Goal: Transaction & Acquisition: Purchase product/service

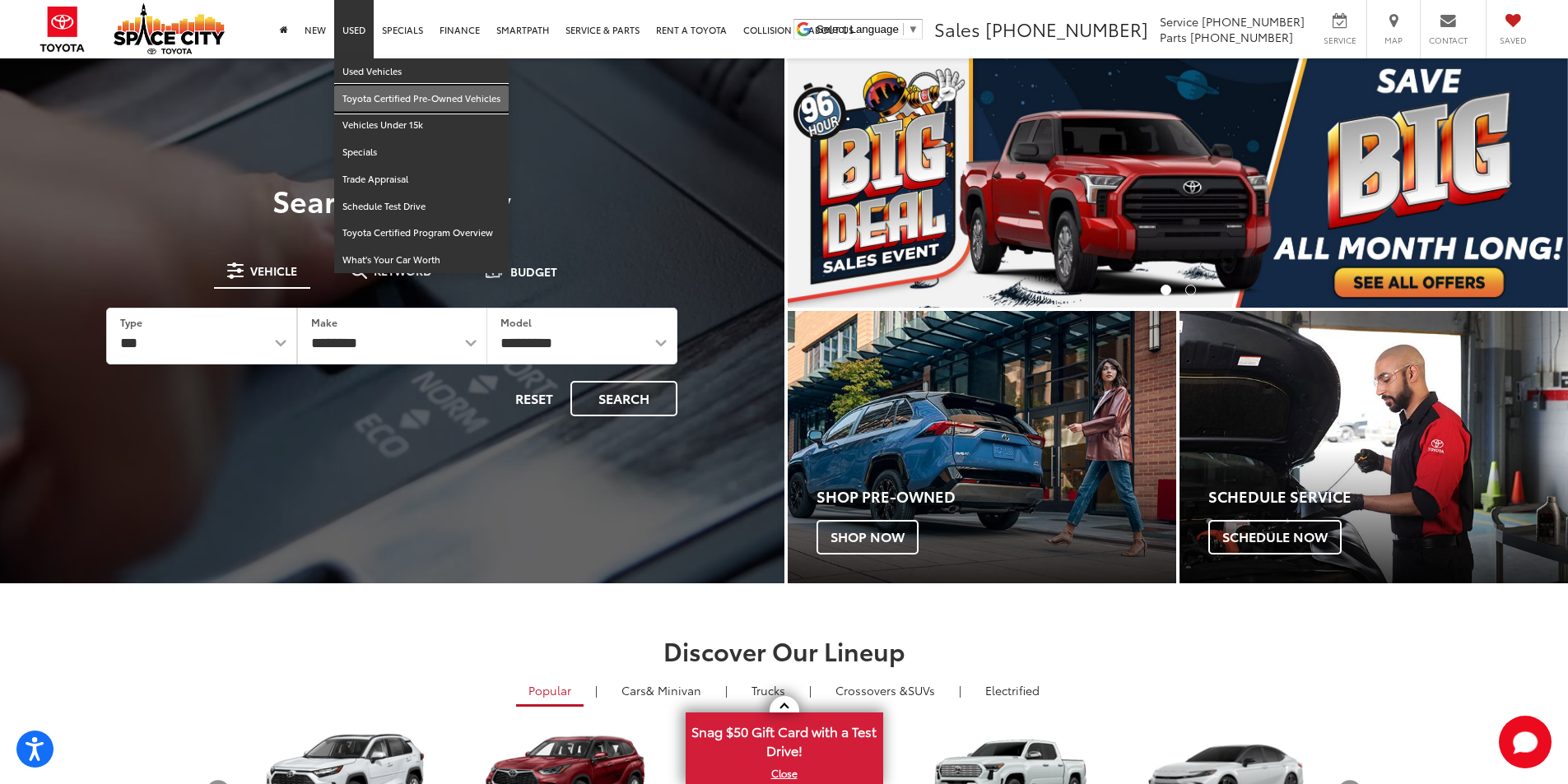
click at [372, 95] on link "Toyota Certified Pre-Owned Vehicles" at bounding box center [421, 99] width 174 height 27
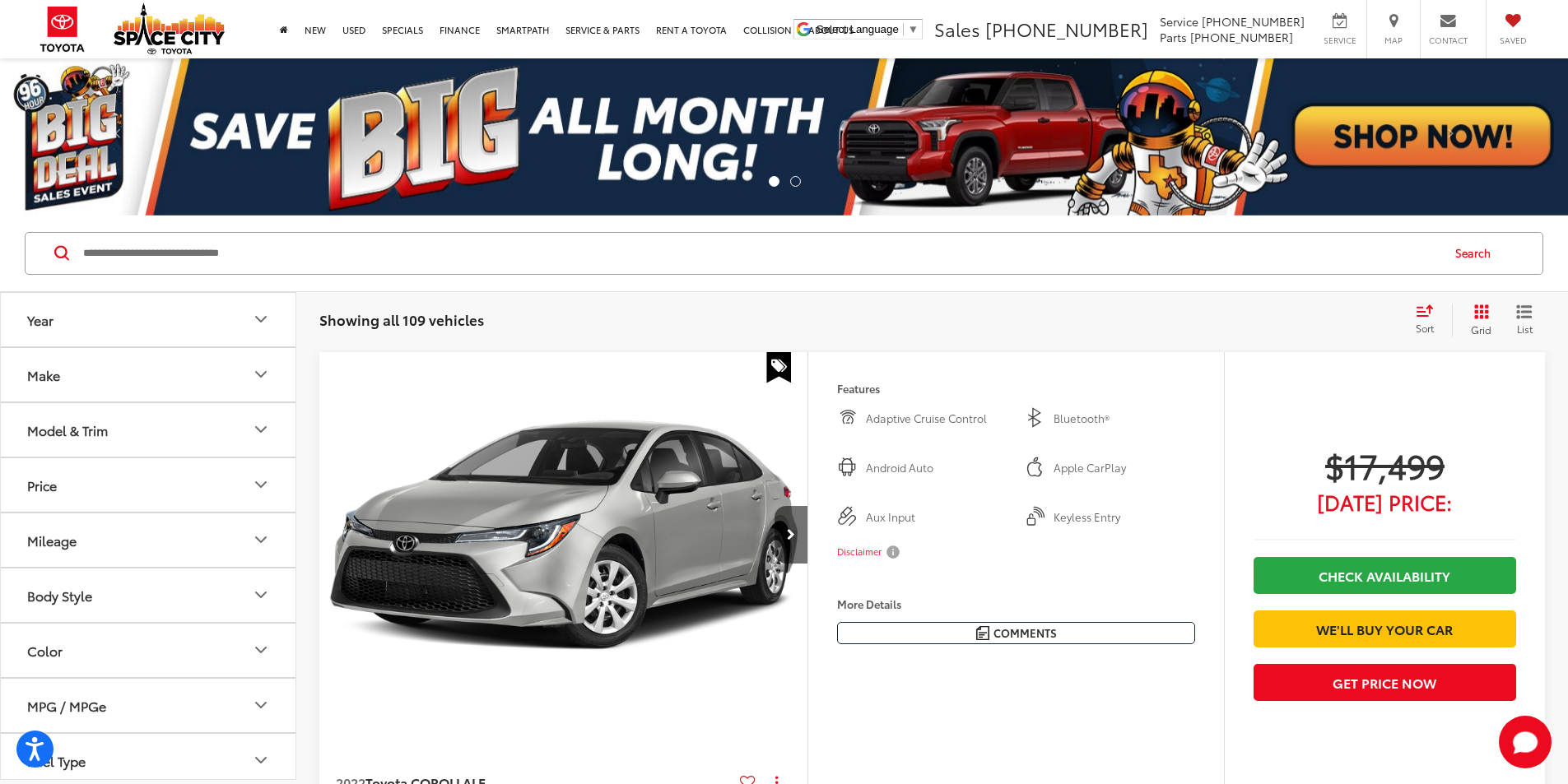
click at [117, 429] on button "Model & Trim" at bounding box center [149, 429] width 296 height 54
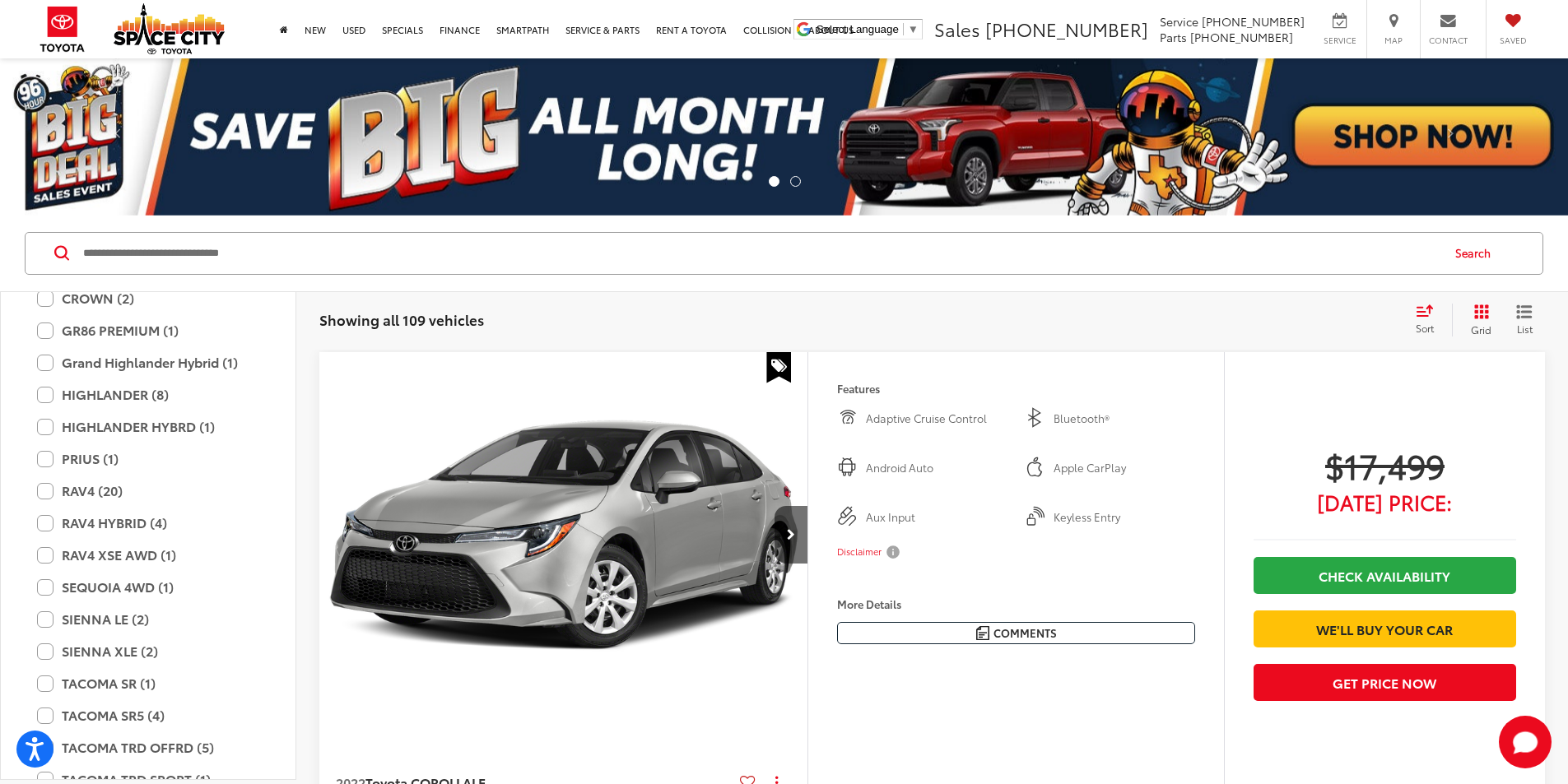
scroll to position [412, 0]
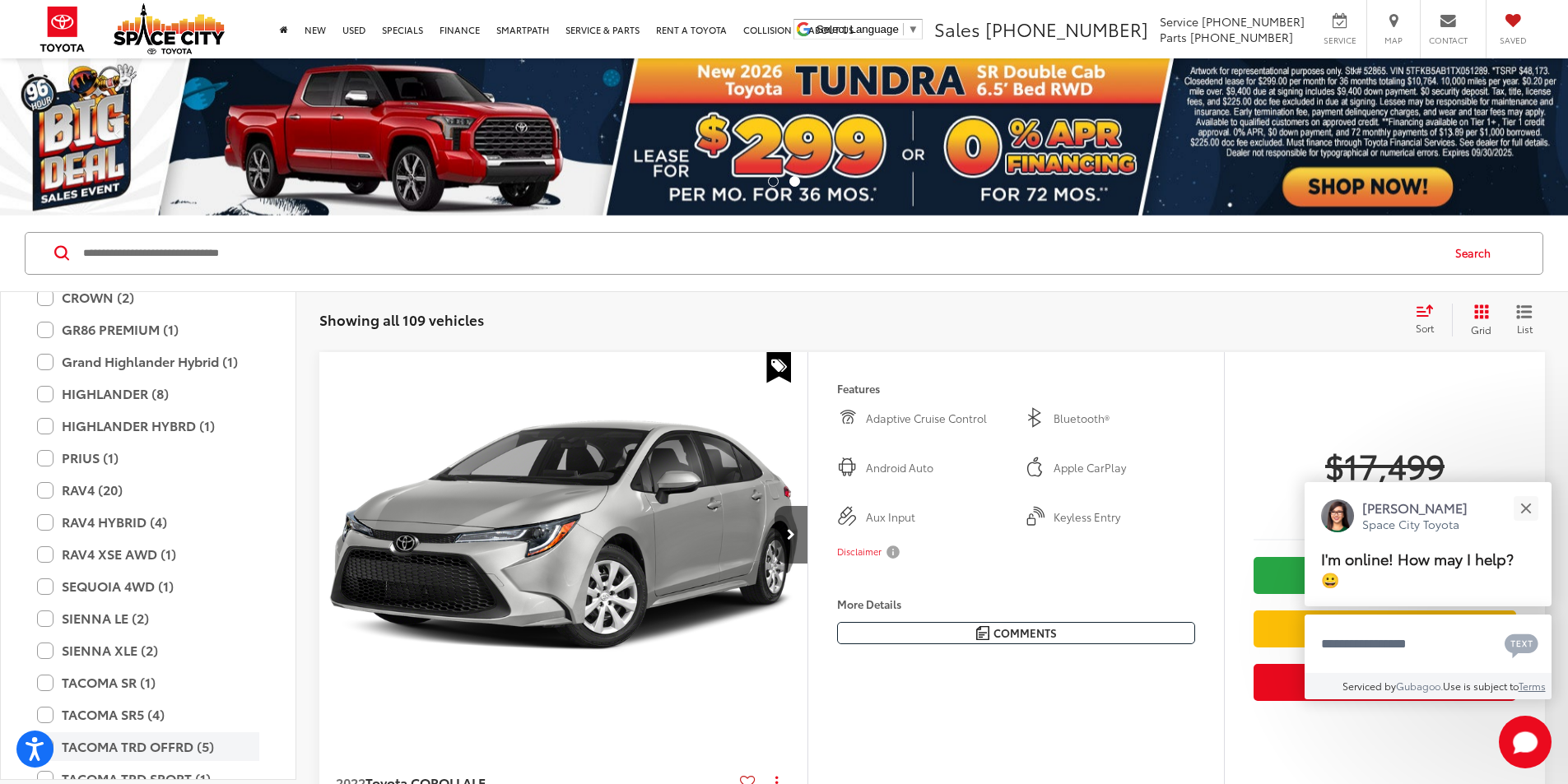
click at [68, 752] on label "TACOMA TRD OFFRD (5)" at bounding box center [148, 747] width 222 height 29
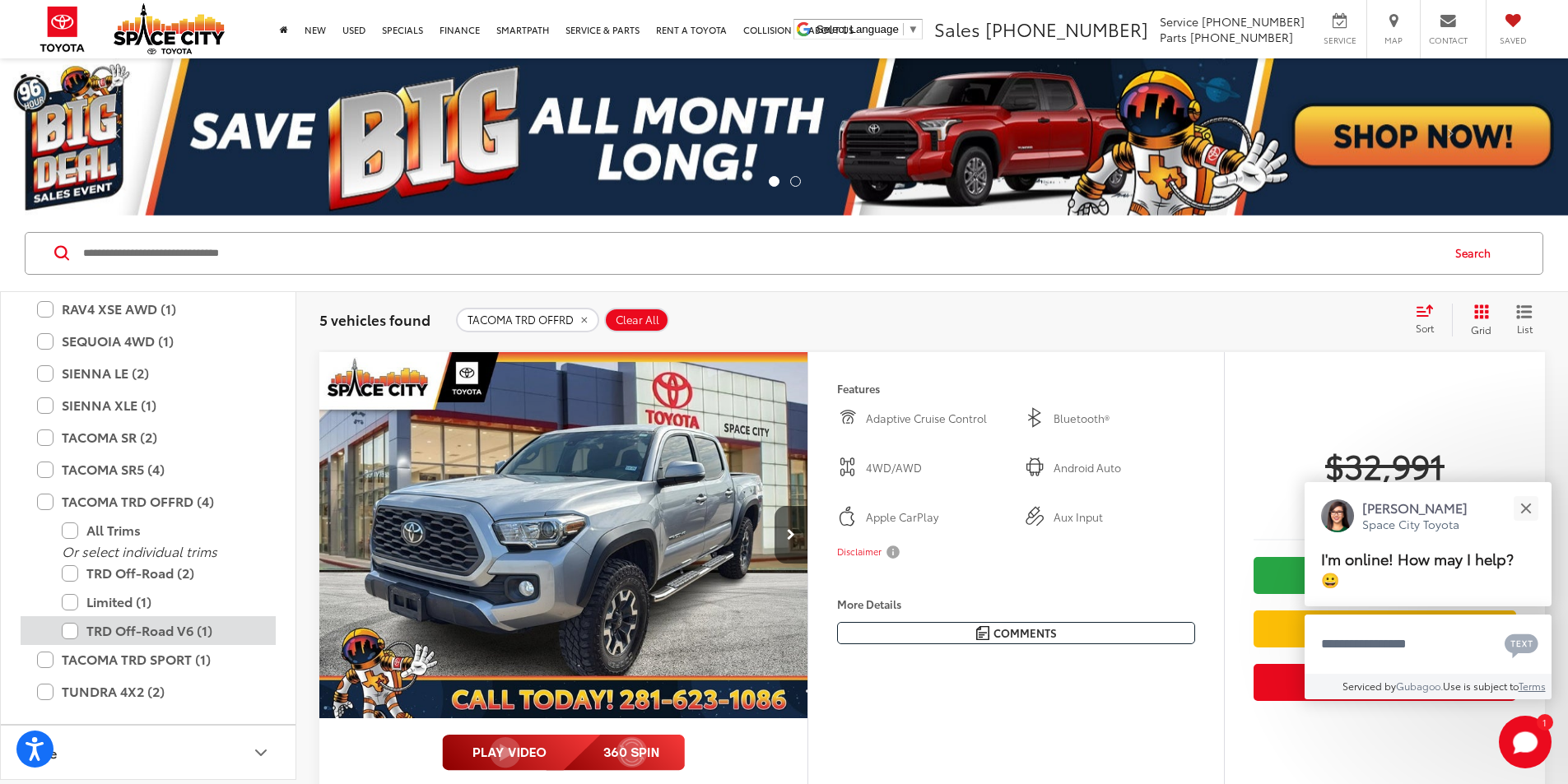
scroll to position [658, 0]
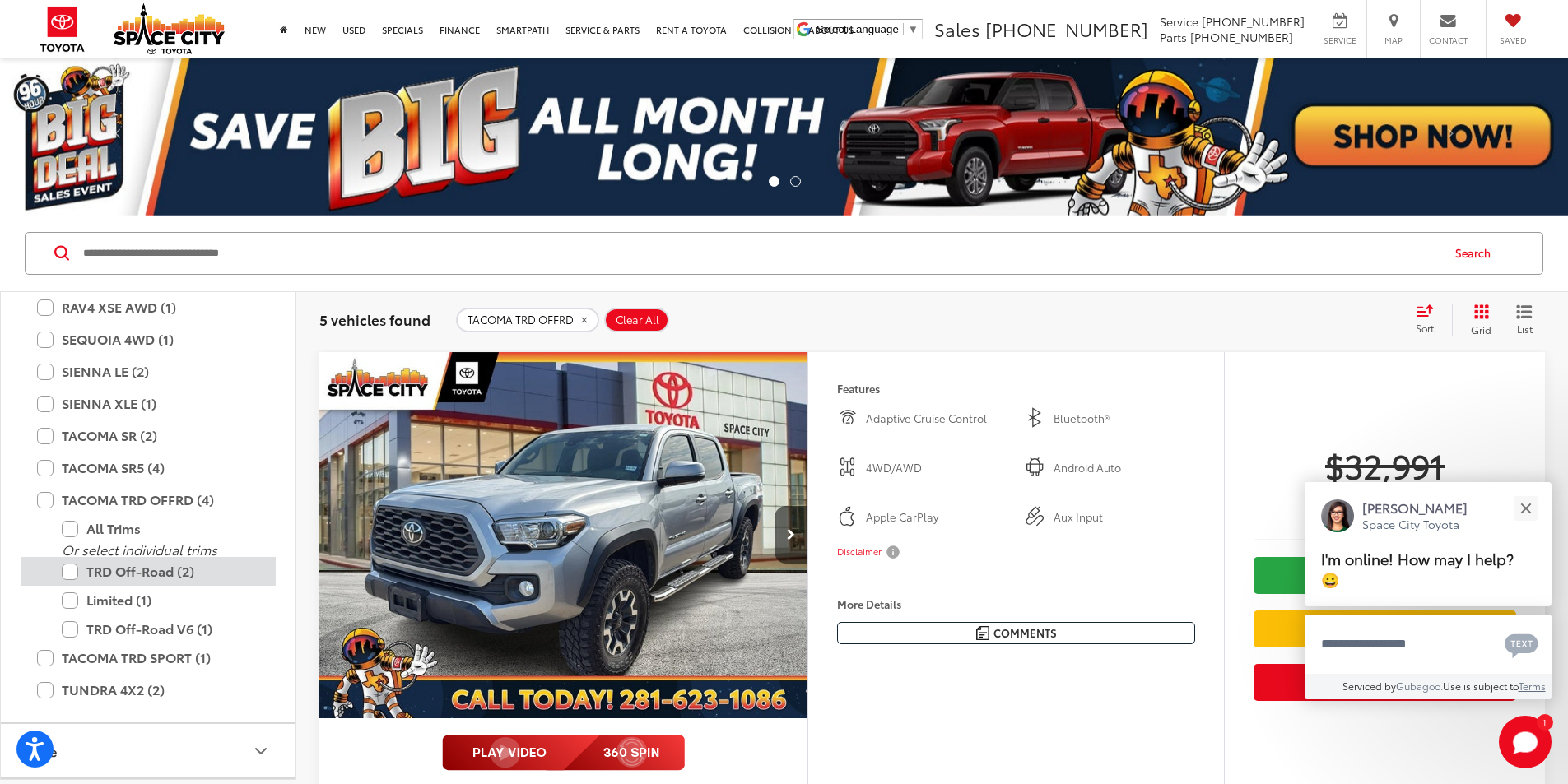
click at [73, 575] on label "TRD Off-Road (2)" at bounding box center [161, 571] width 197 height 29
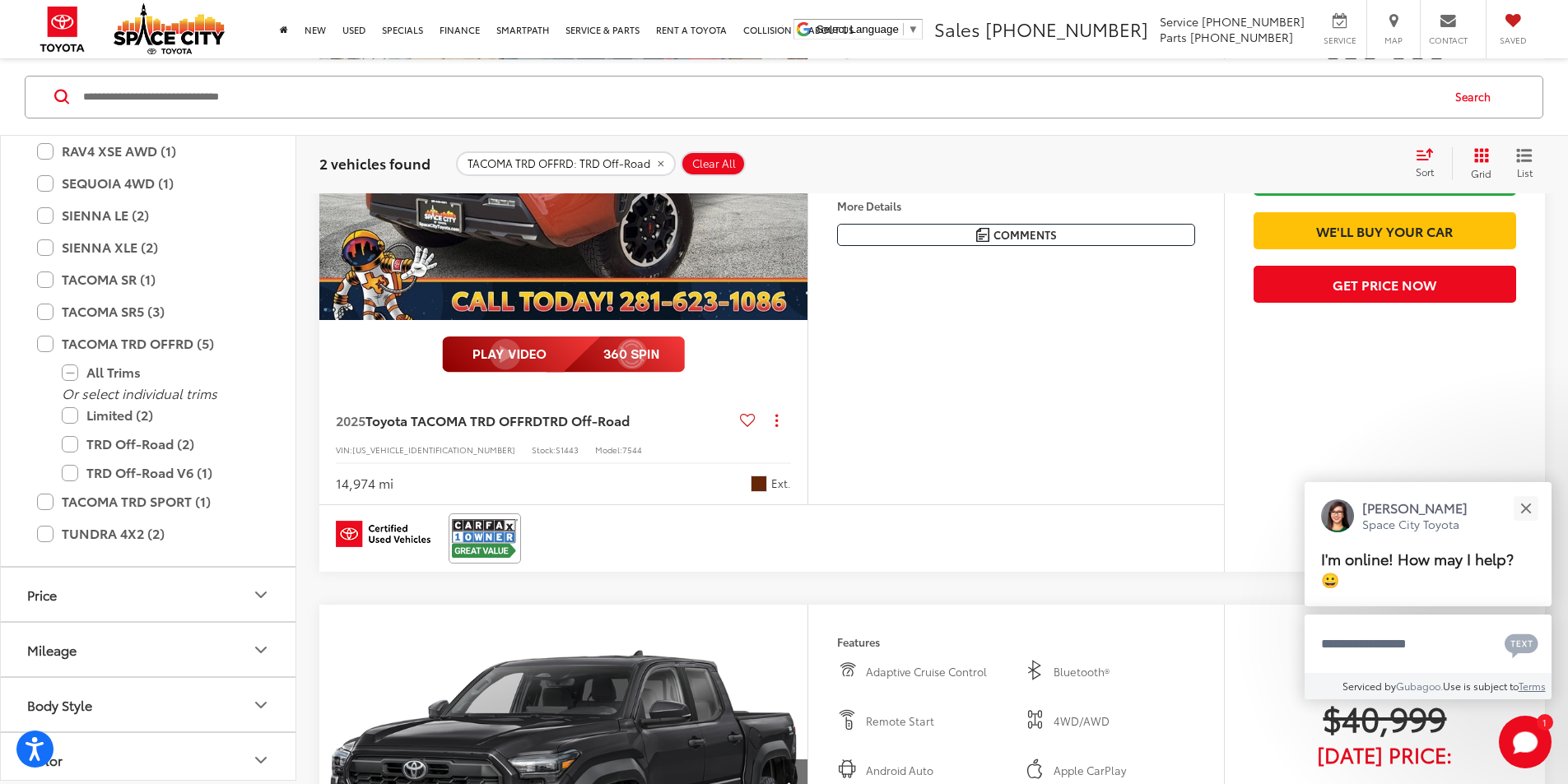
scroll to position [412, 0]
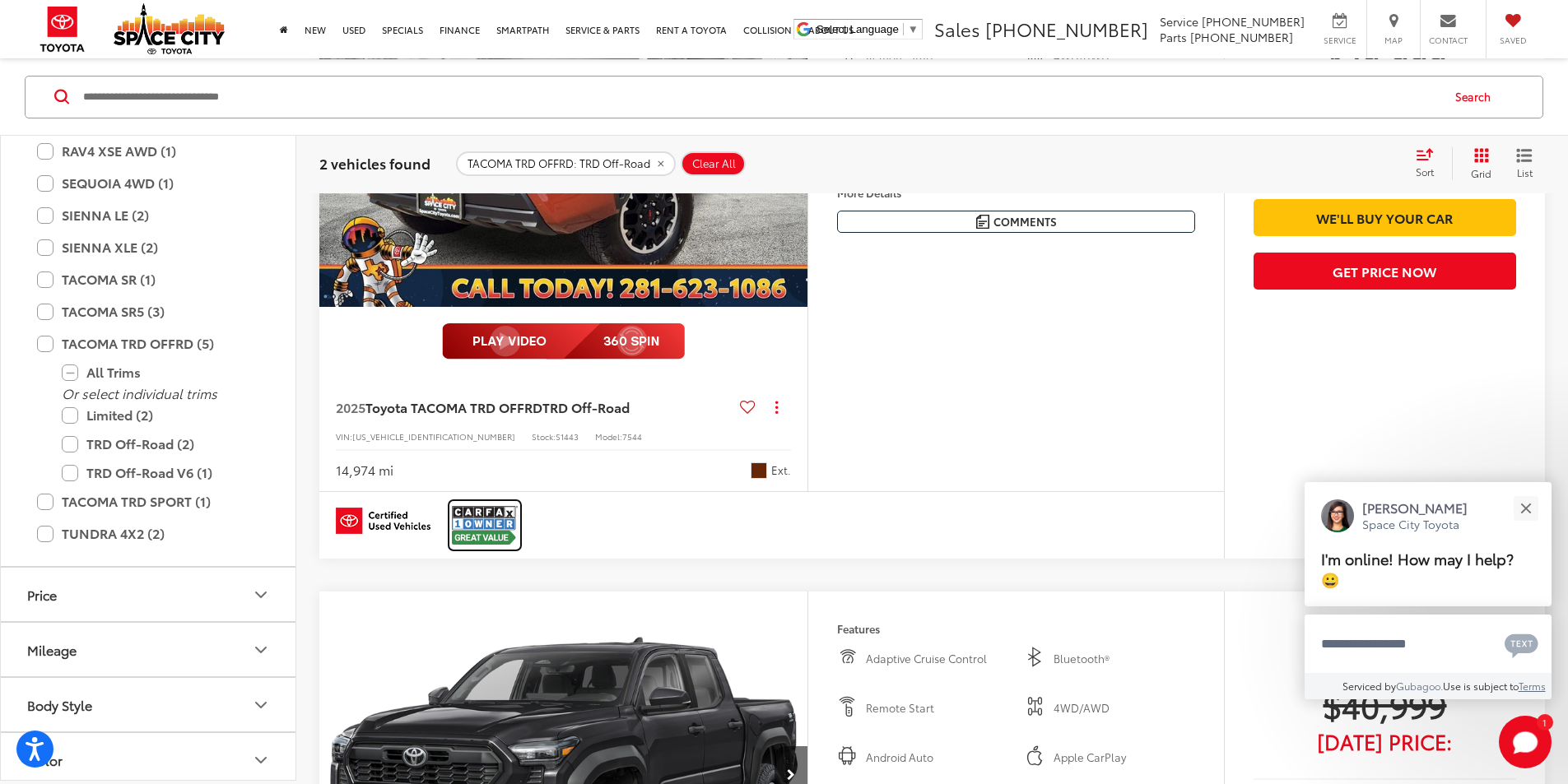
click at [482, 547] on img at bounding box center [484, 525] width 66 height 43
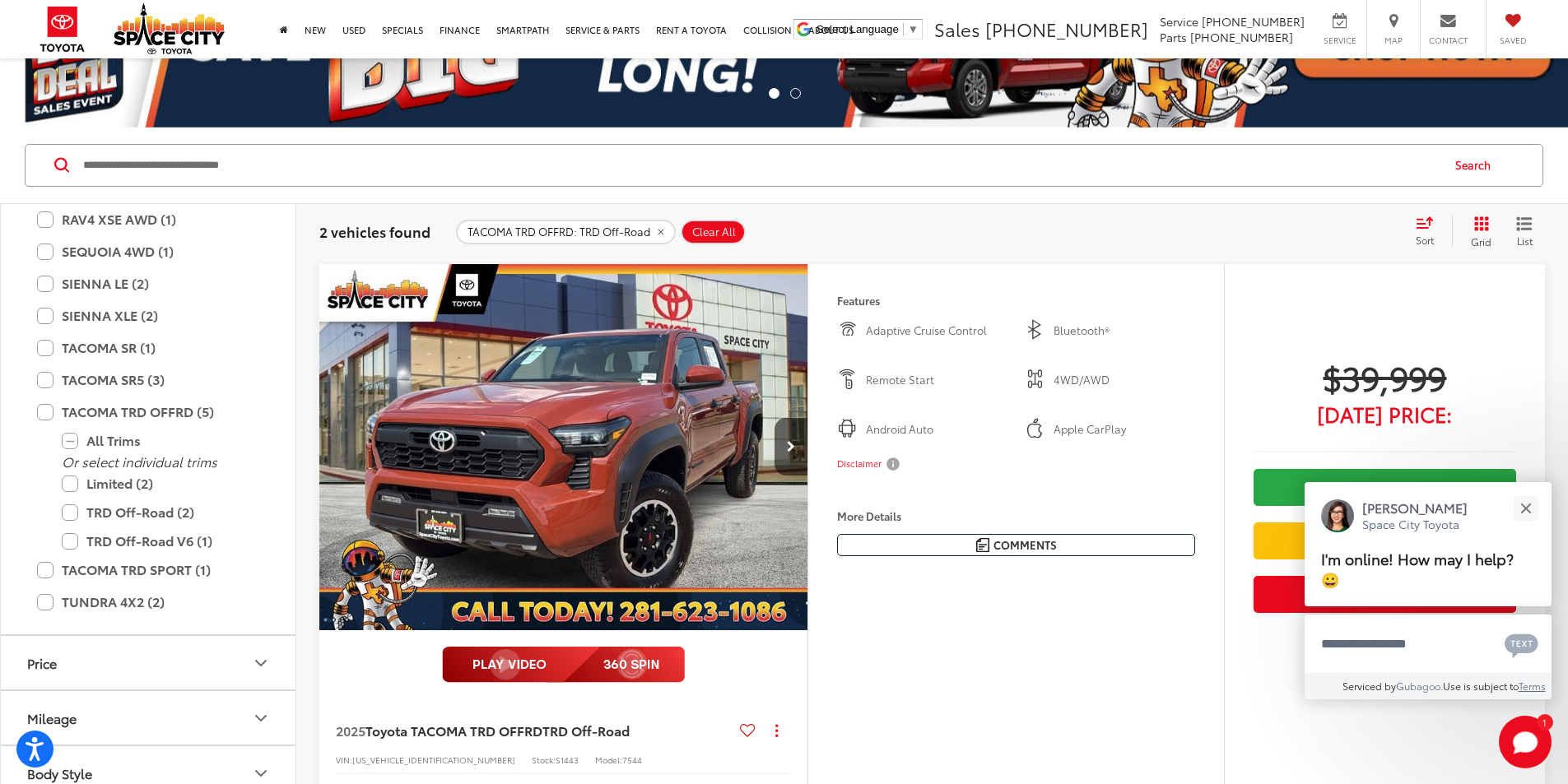
scroll to position [165, 0]
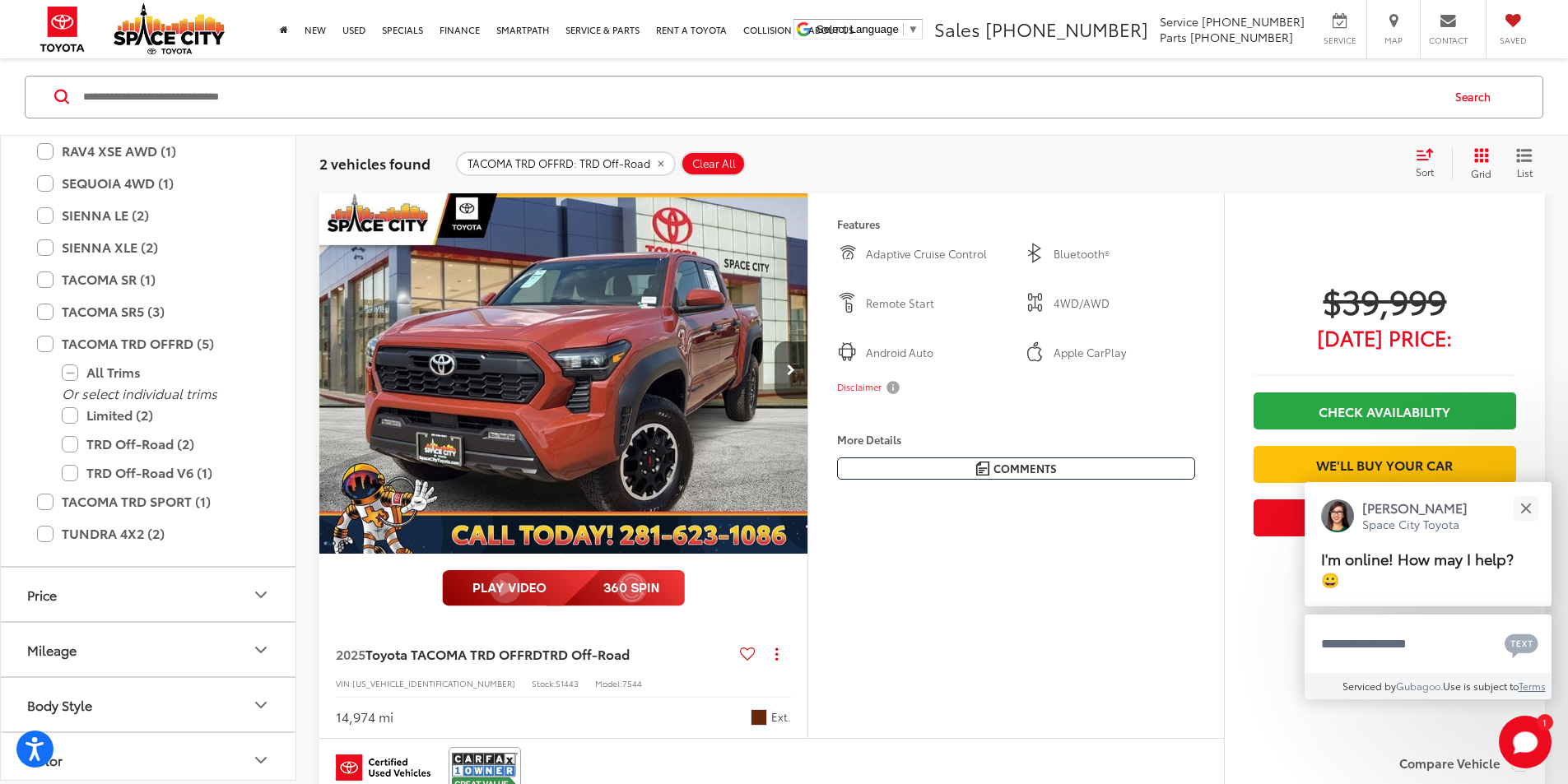
click at [807, 399] on button "Next image" at bounding box center [790, 371] width 33 height 58
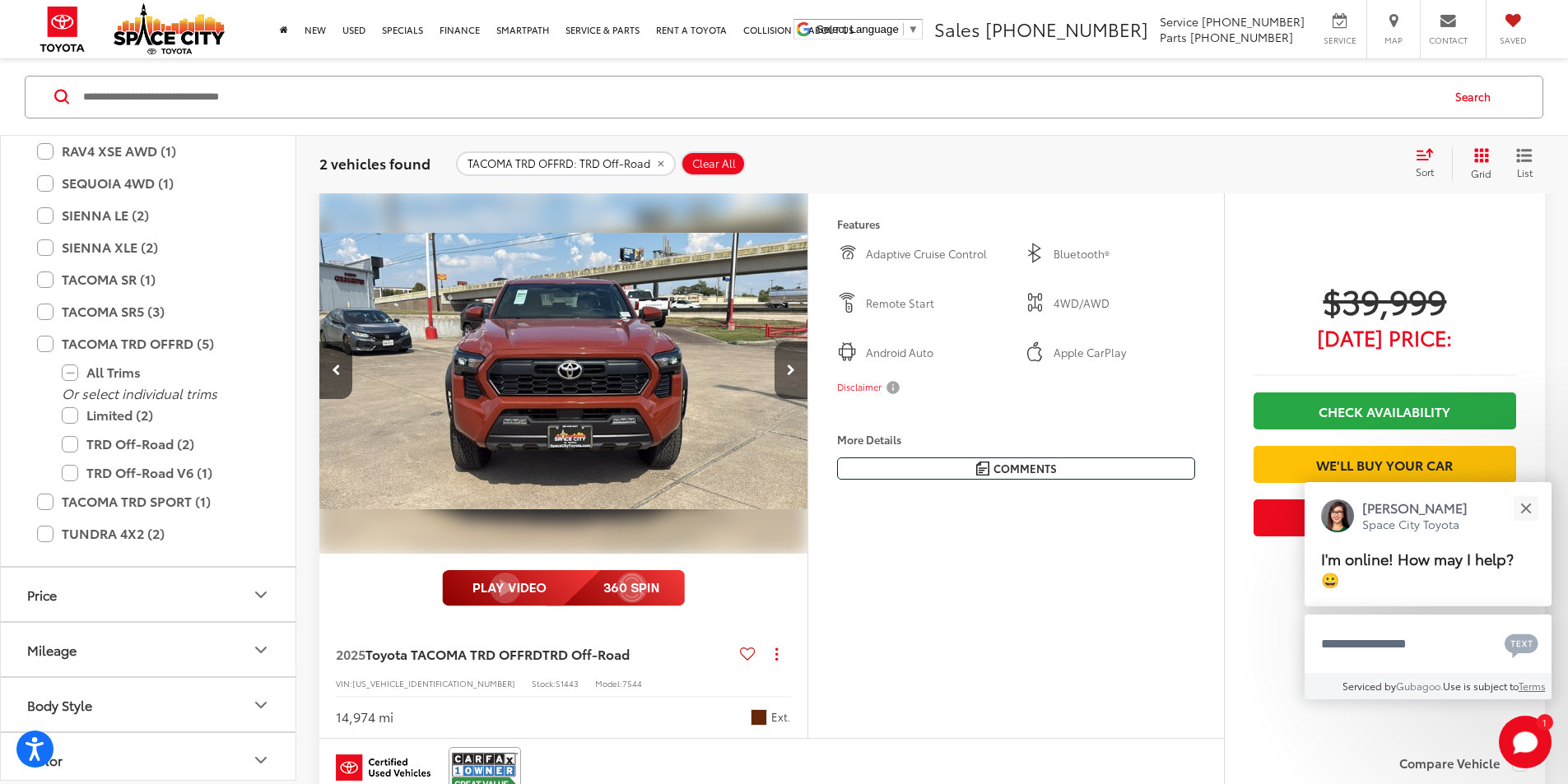
click at [807, 399] on button "Next image" at bounding box center [790, 371] width 33 height 58
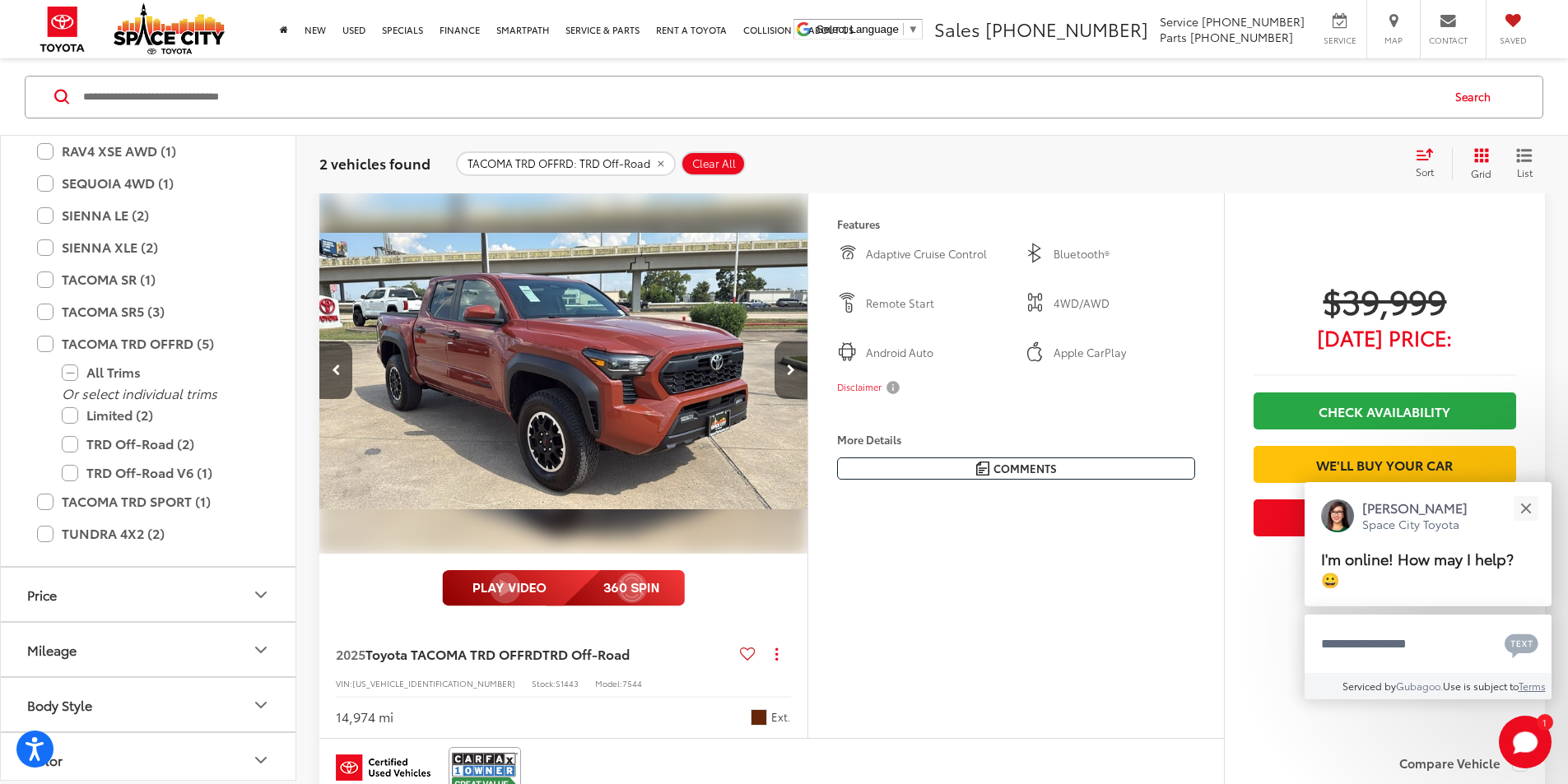
scroll to position [0, 1249]
click at [807, 399] on button "Next image" at bounding box center [790, 371] width 33 height 58
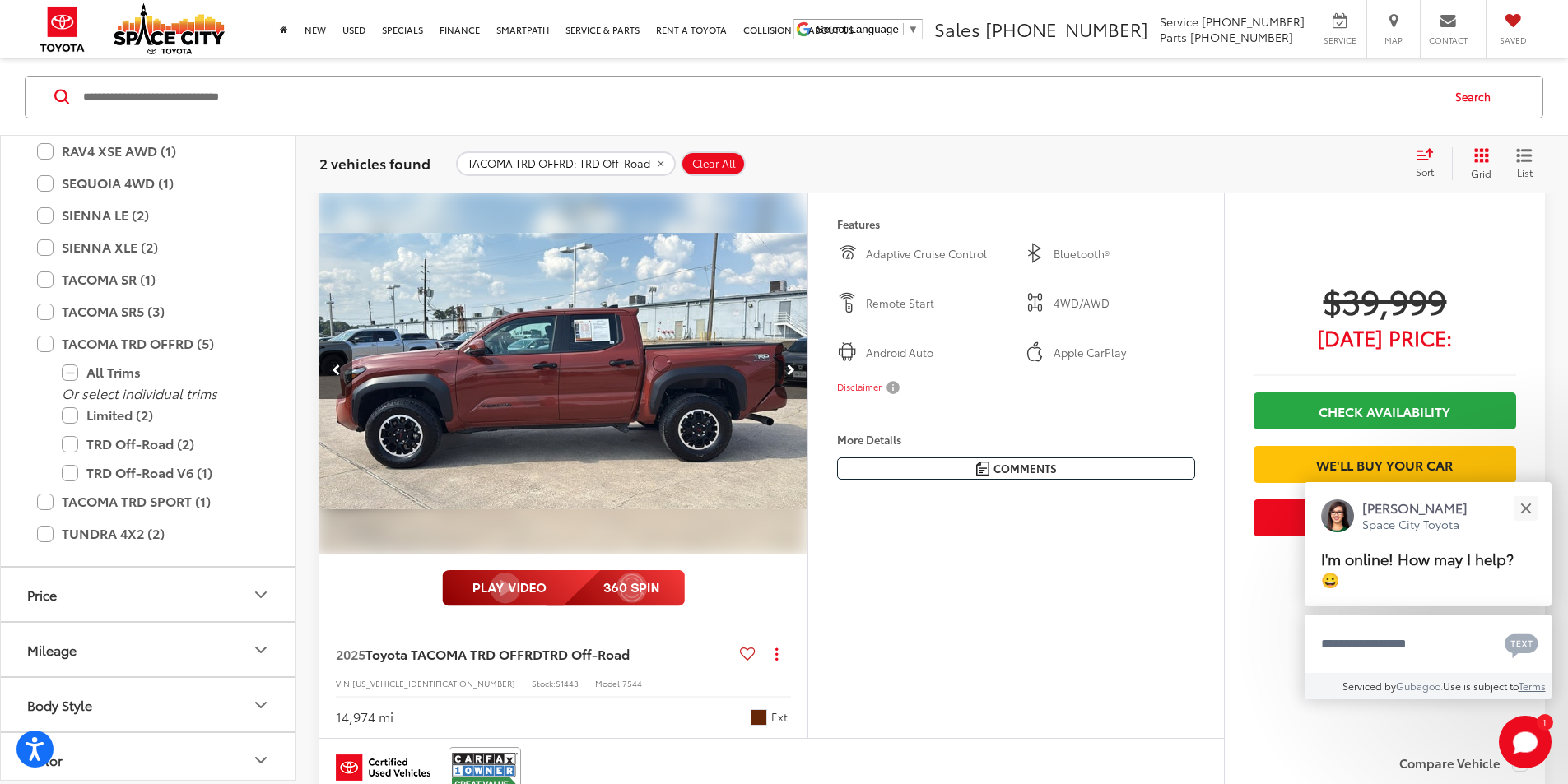
scroll to position [0, 1873]
click at [807, 399] on button "Next image" at bounding box center [790, 371] width 33 height 58
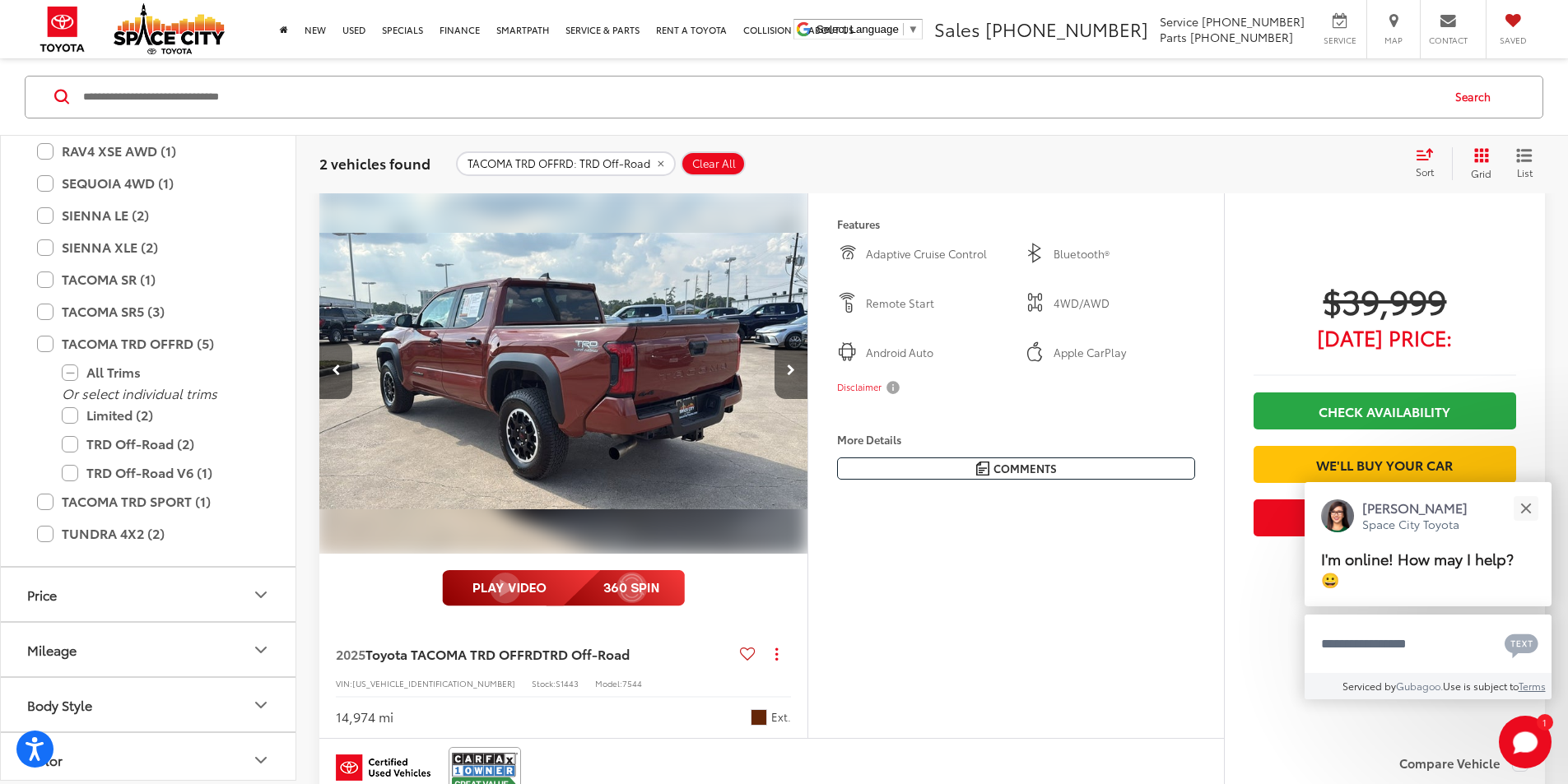
click at [807, 399] on button "Next image" at bounding box center [790, 371] width 33 height 58
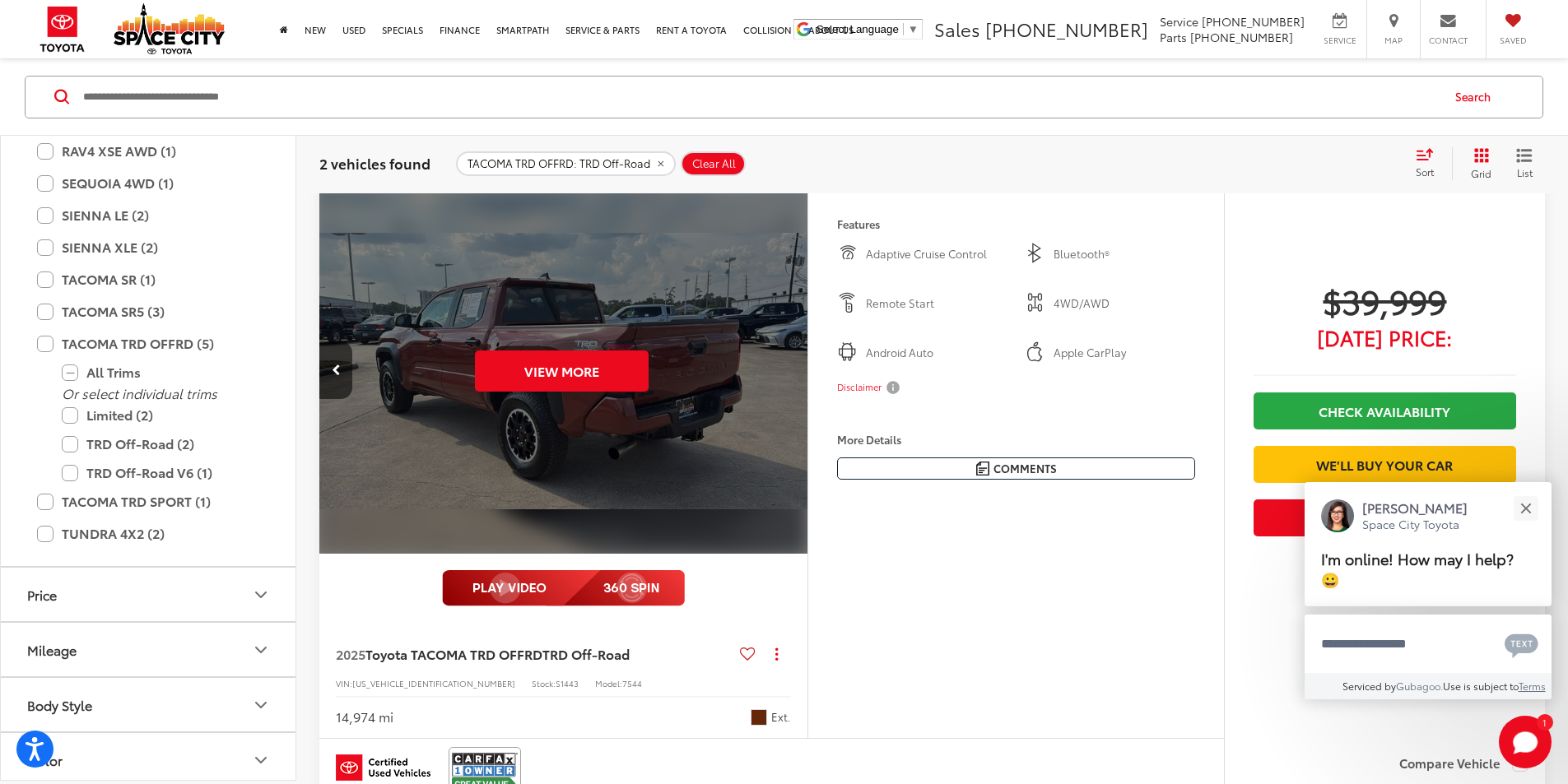
scroll to position [0, 3122]
click at [807, 420] on div "View More" at bounding box center [562, 372] width 491 height 367
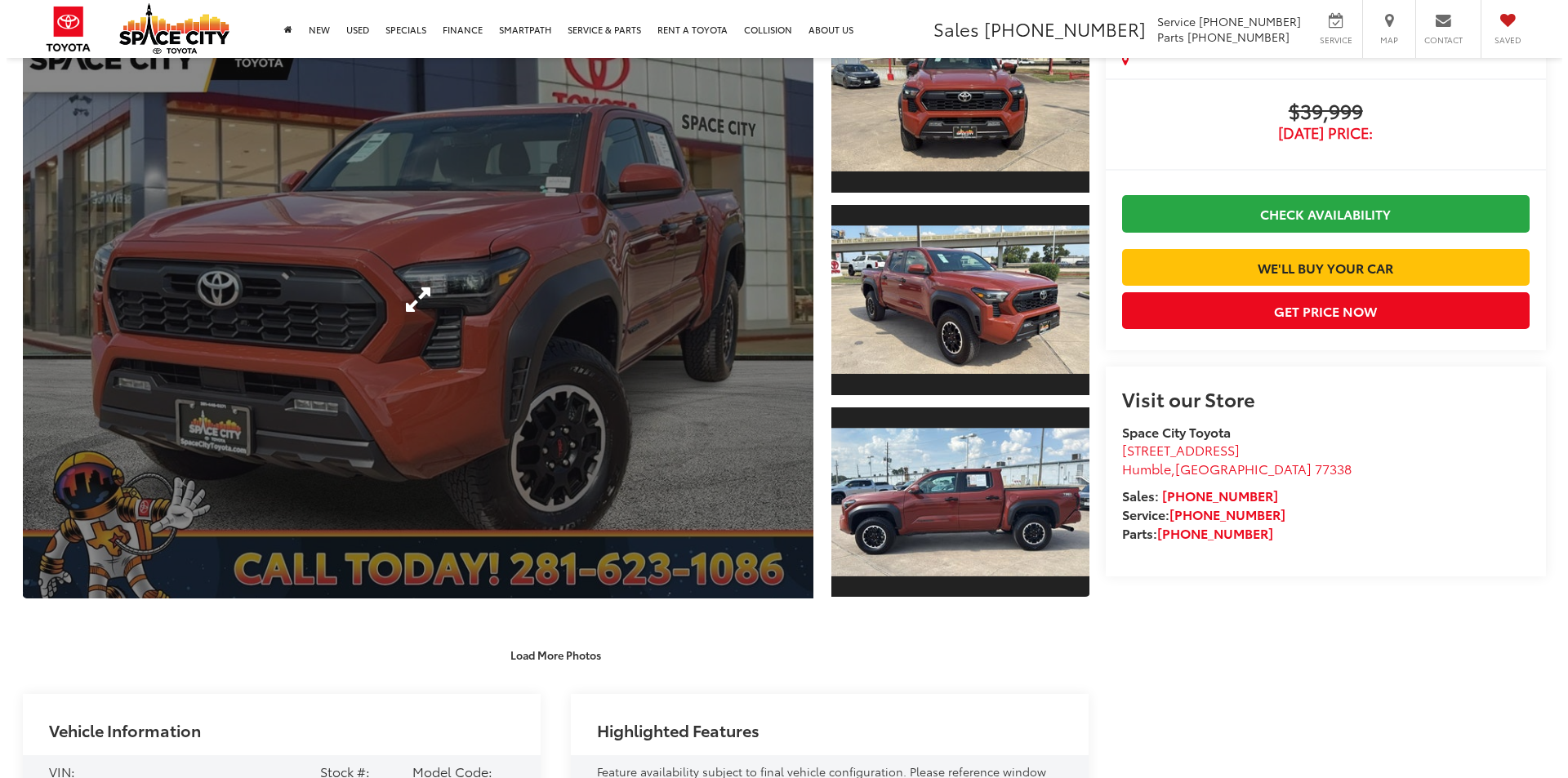
scroll to position [82, 0]
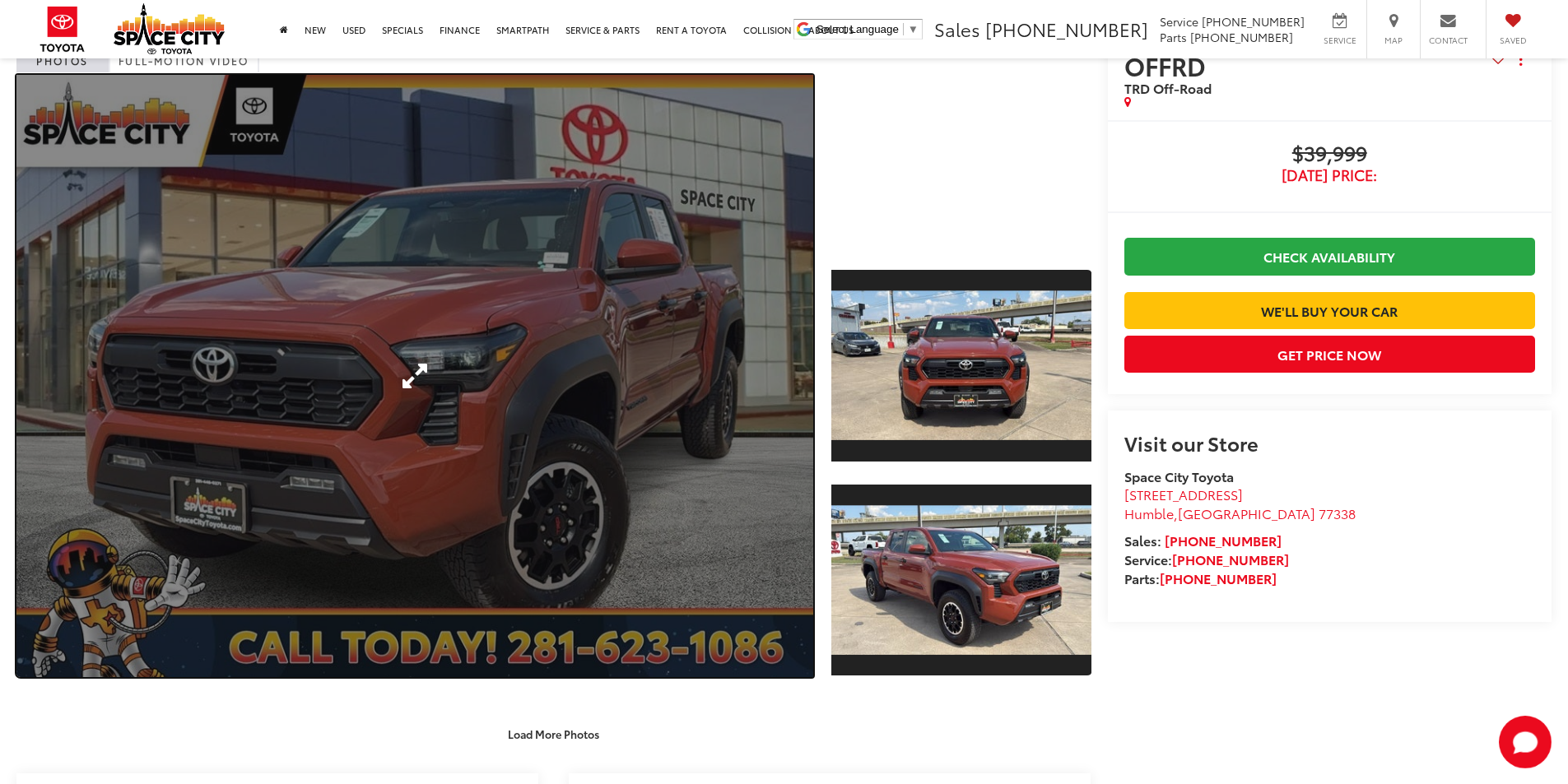
click at [683, 366] on link "Expand Photo 0" at bounding box center [414, 376] width 797 height 602
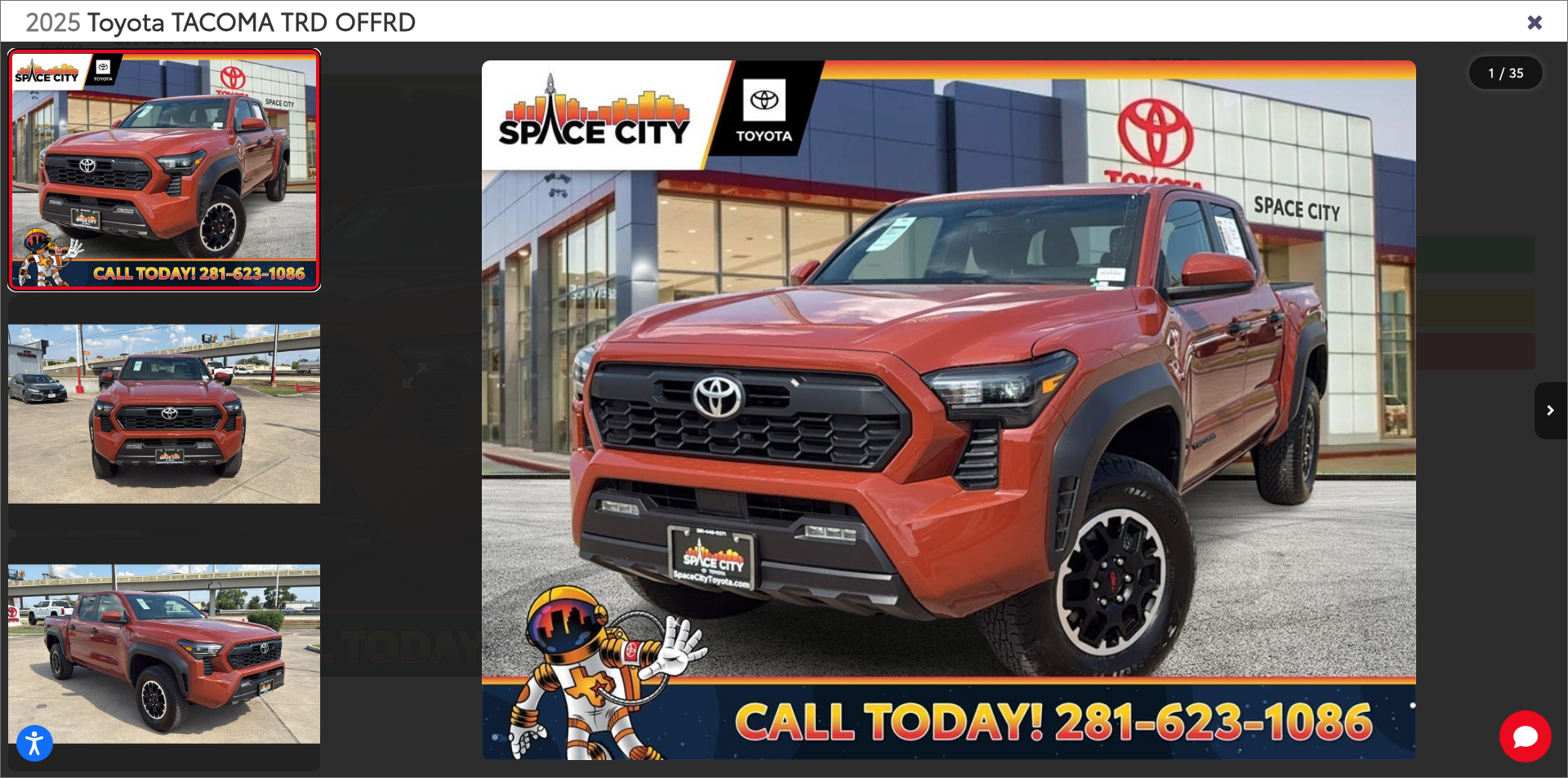
scroll to position [0, 0]
click at [1530, 410] on div at bounding box center [1412, 410] width 310 height 737
click at [1546, 411] on icon "Next image" at bounding box center [1550, 411] width 8 height 12
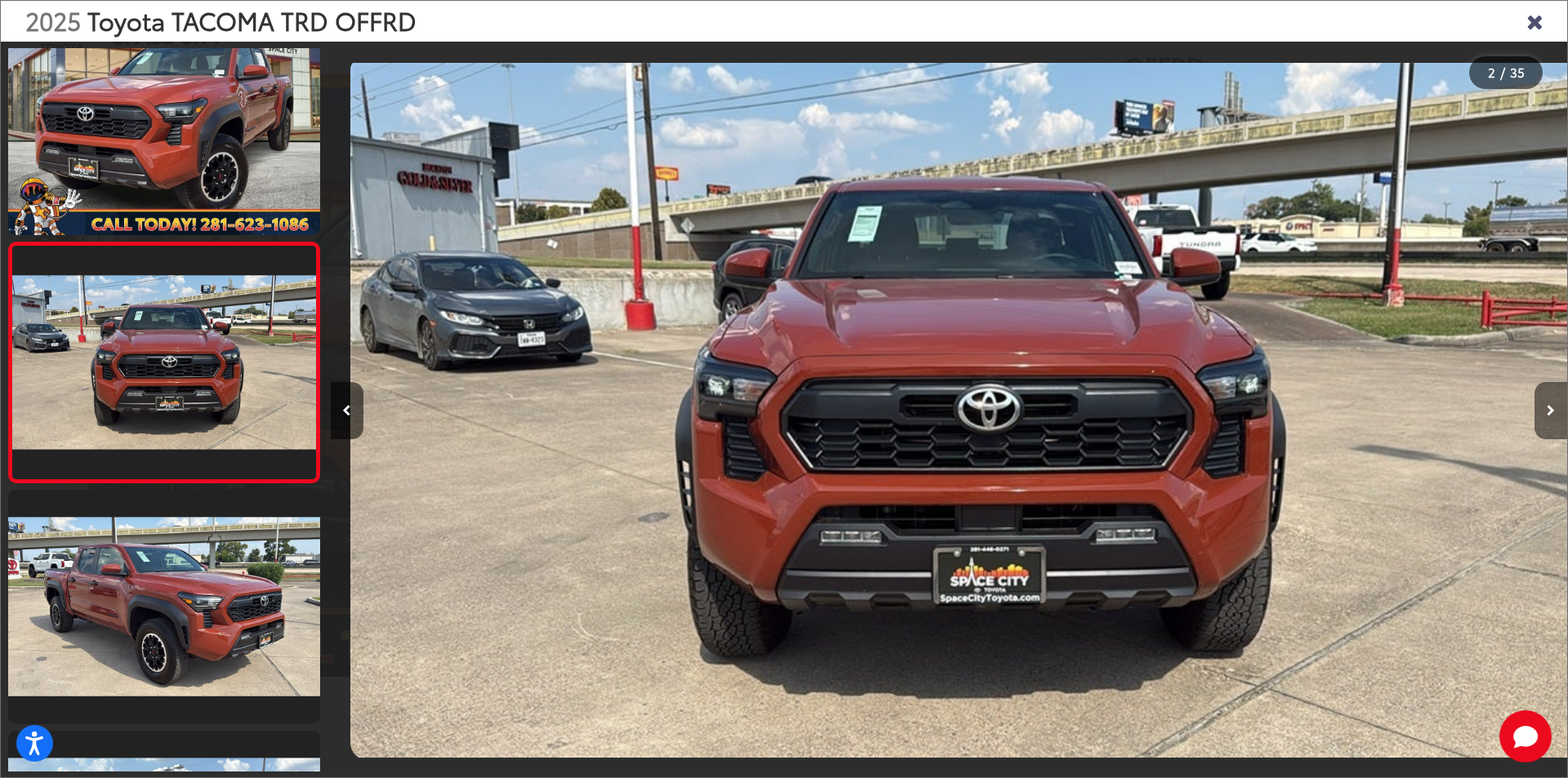
scroll to position [0, 1236]
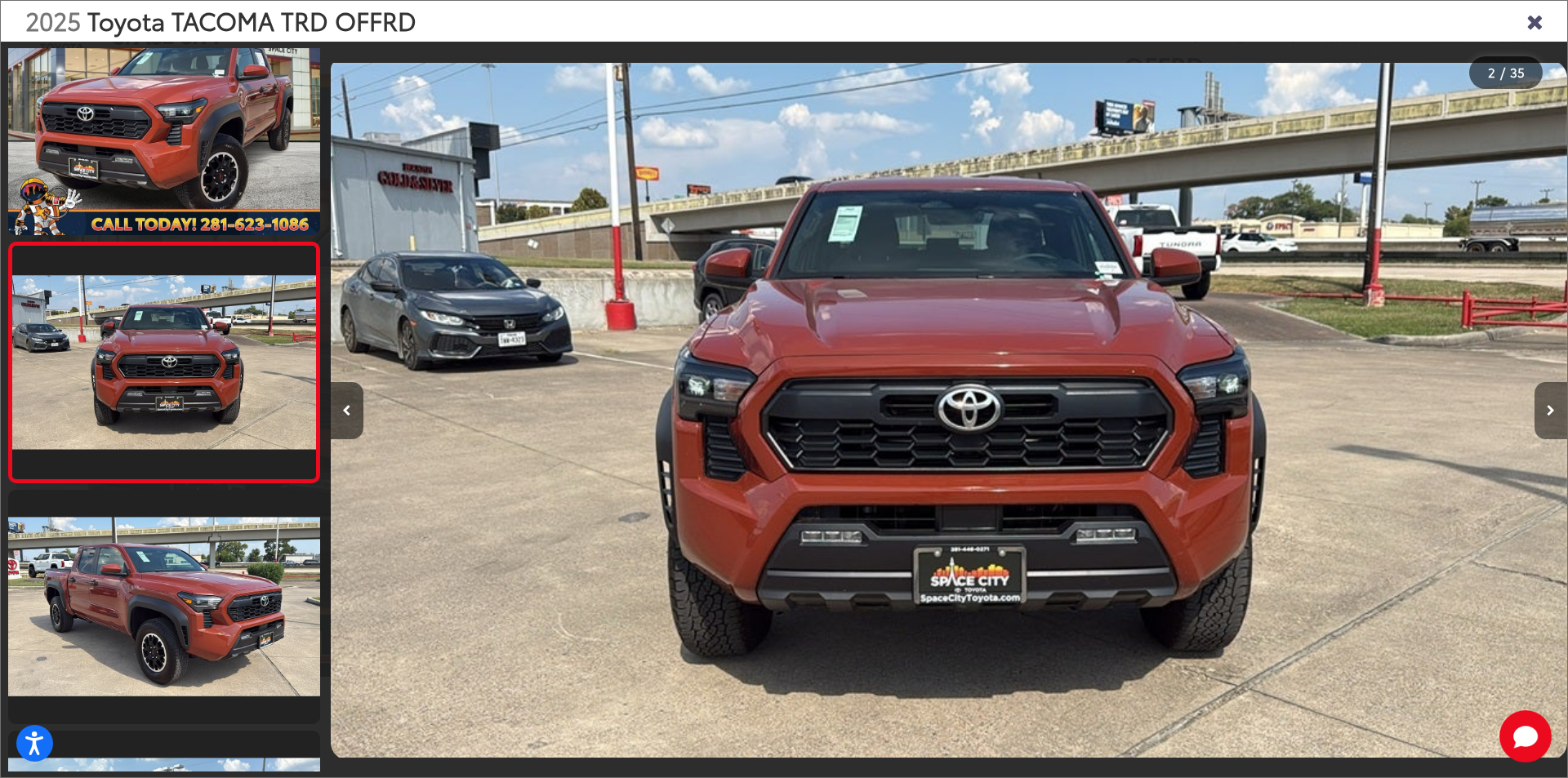
click at [1546, 411] on icon "Next image" at bounding box center [1550, 411] width 8 height 12
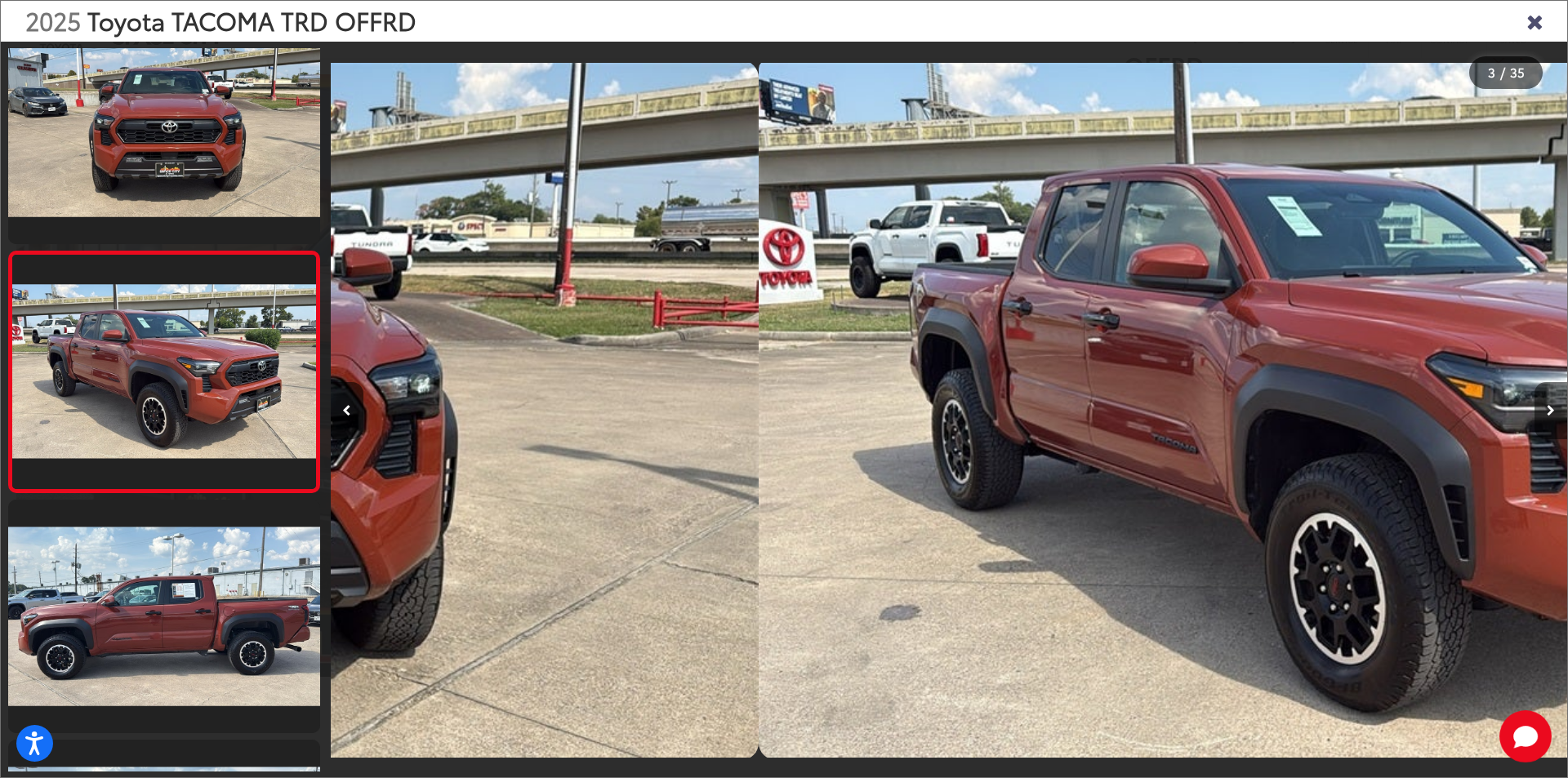
scroll to position [288, 0]
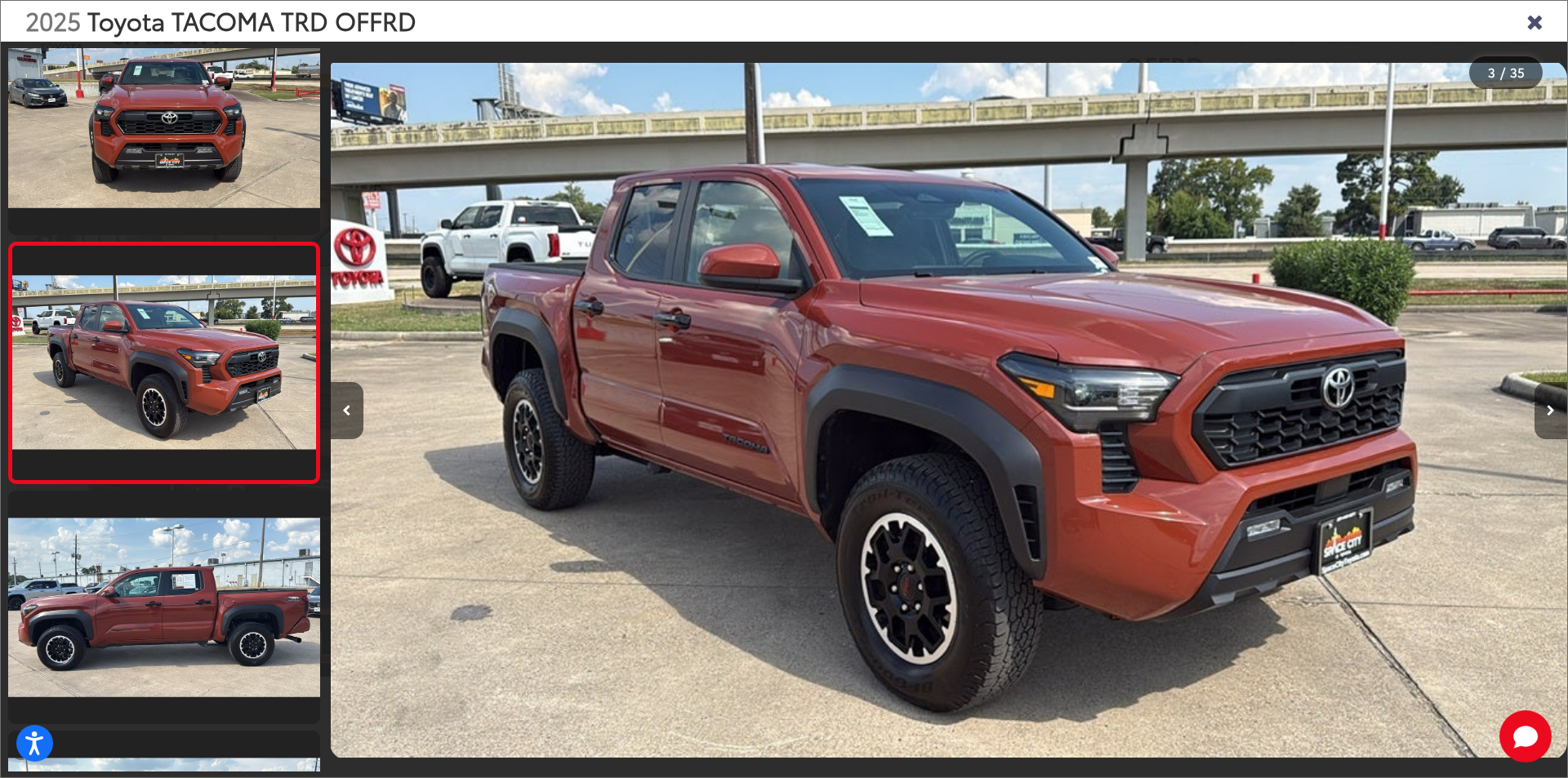
click at [1546, 411] on icon "Next image" at bounding box center [1550, 411] width 8 height 12
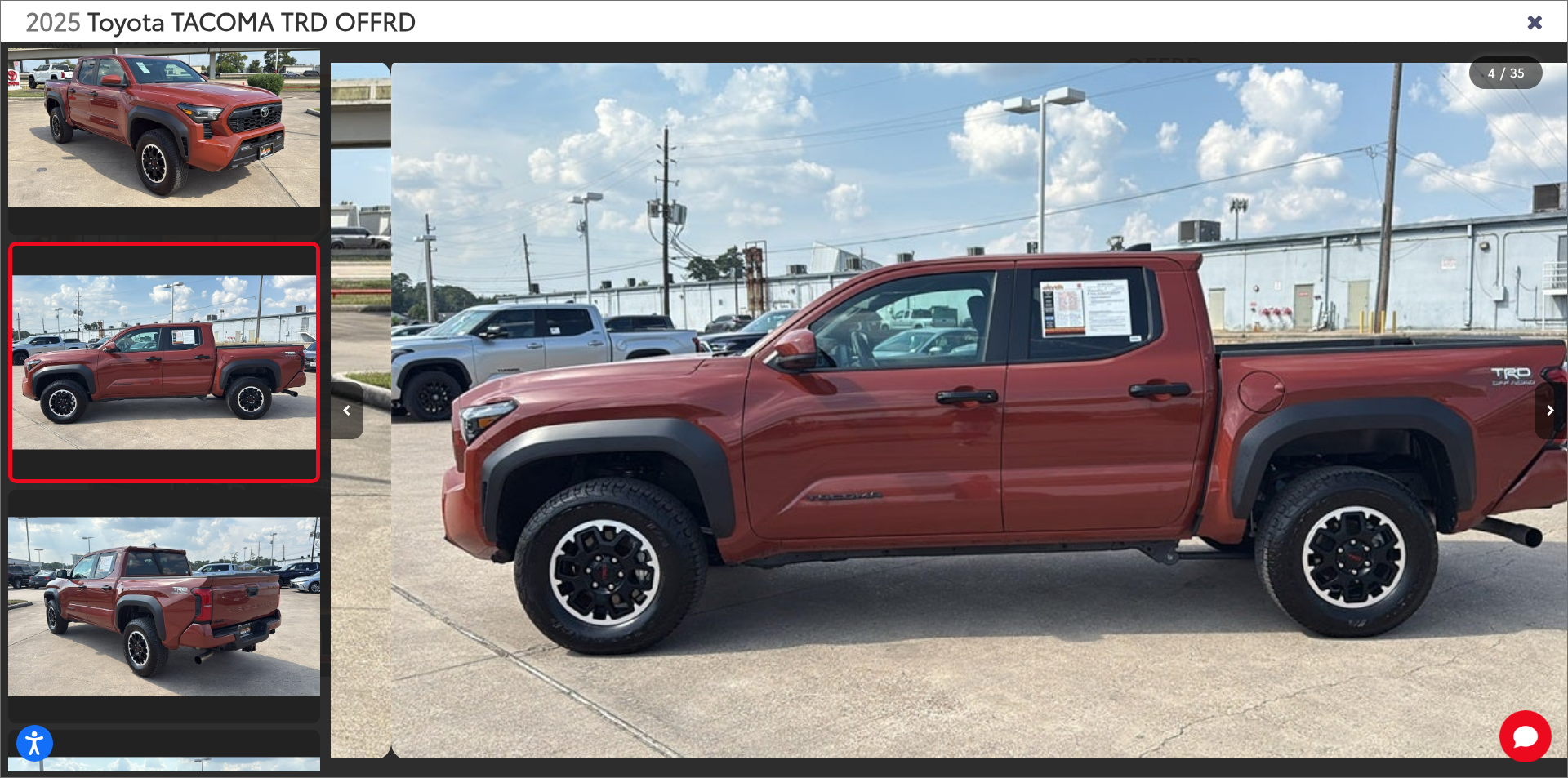
scroll to position [0, 3709]
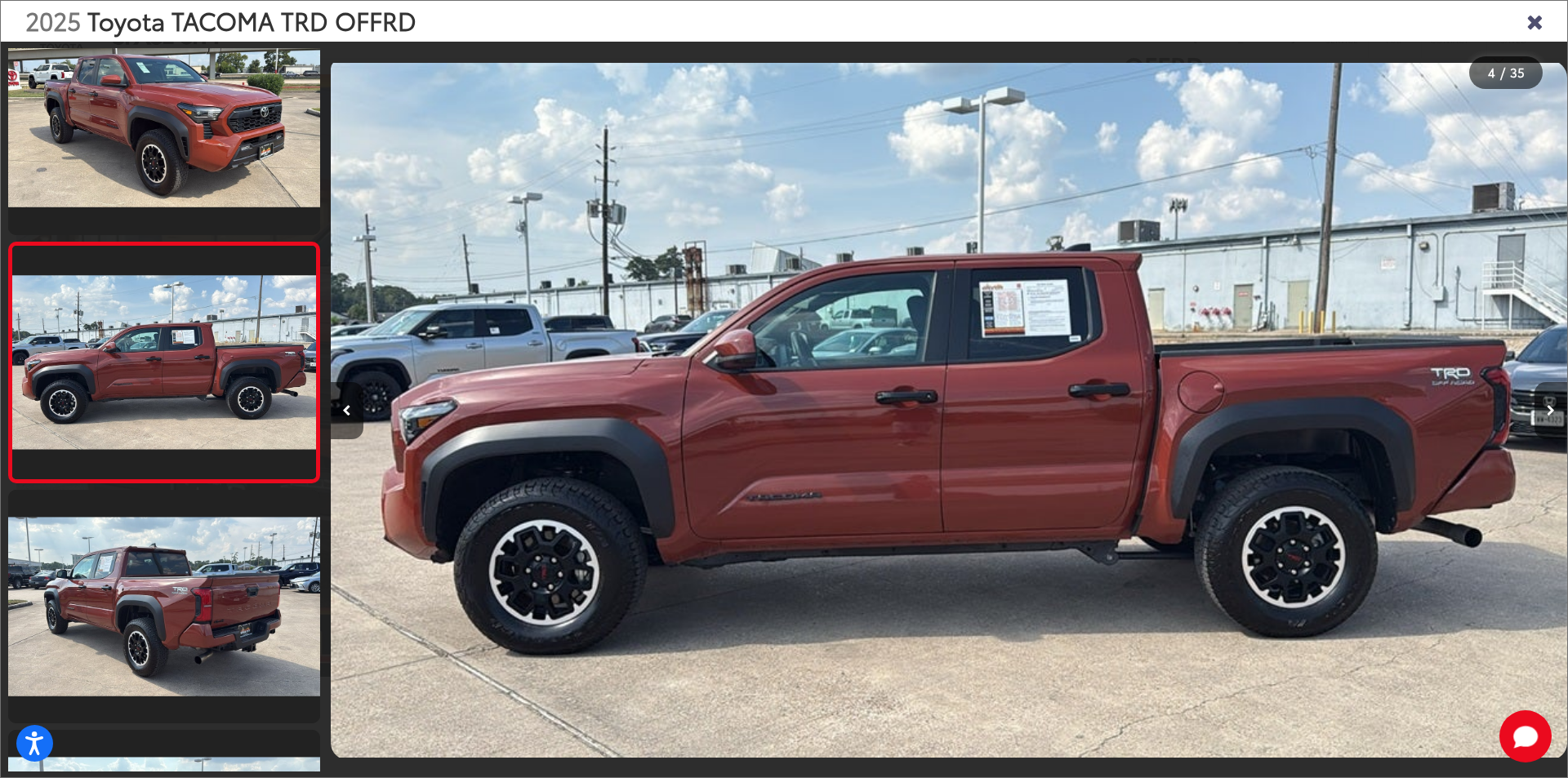
click at [1545, 408] on button "Next image" at bounding box center [1550, 411] width 33 height 57
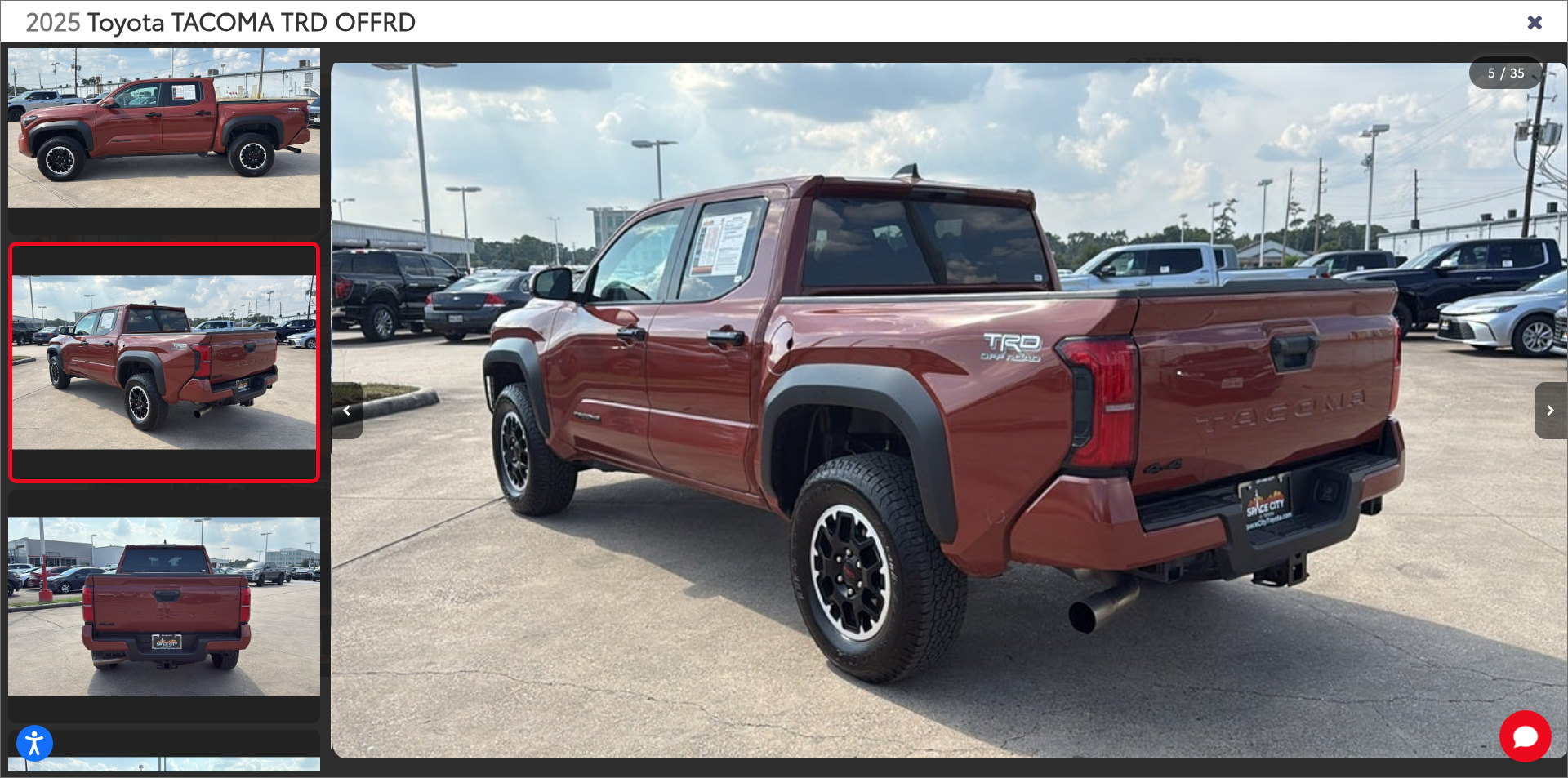
scroll to position [0, 4946]
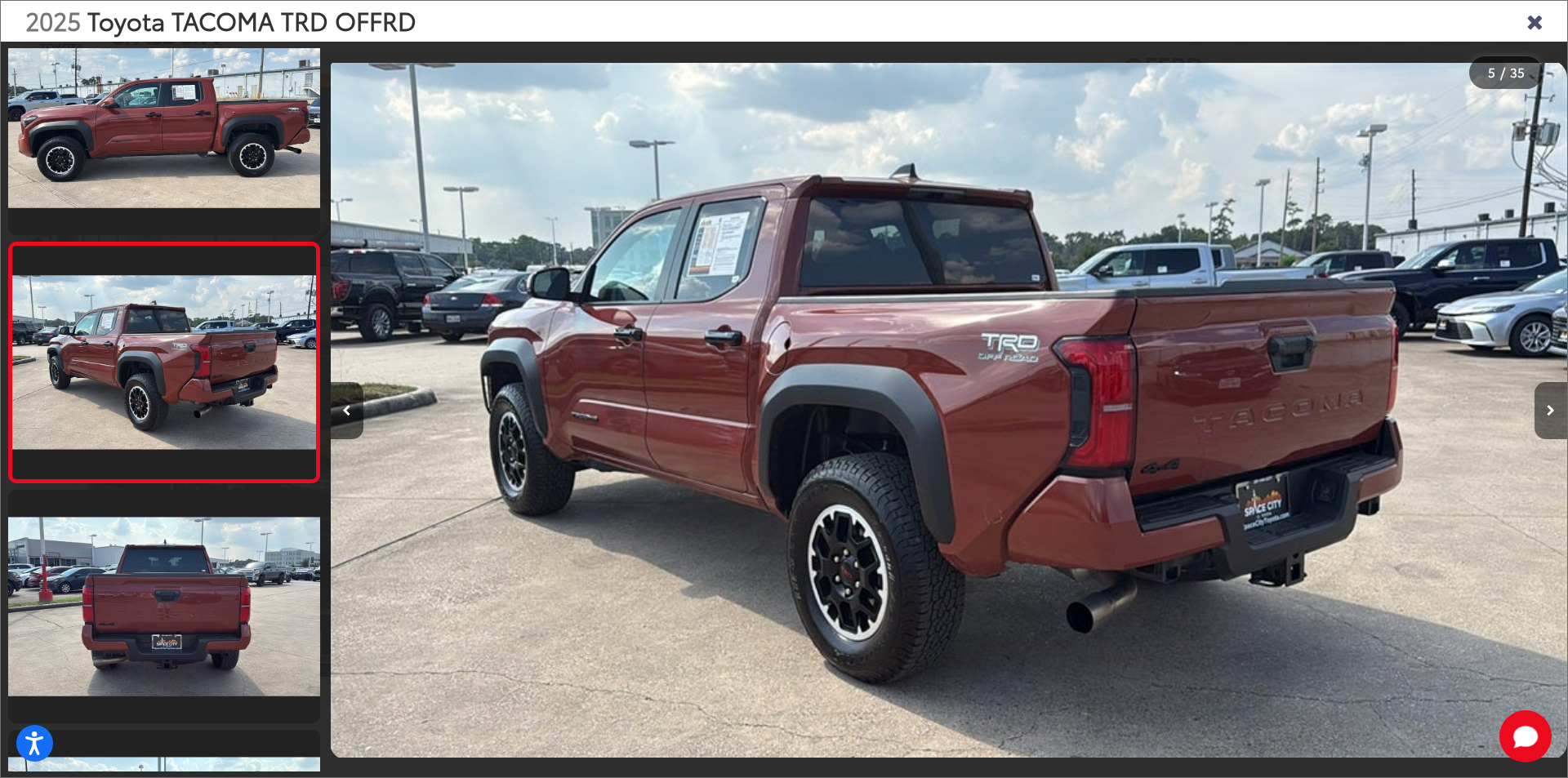
click at [1545, 408] on button "Next image" at bounding box center [1550, 411] width 33 height 57
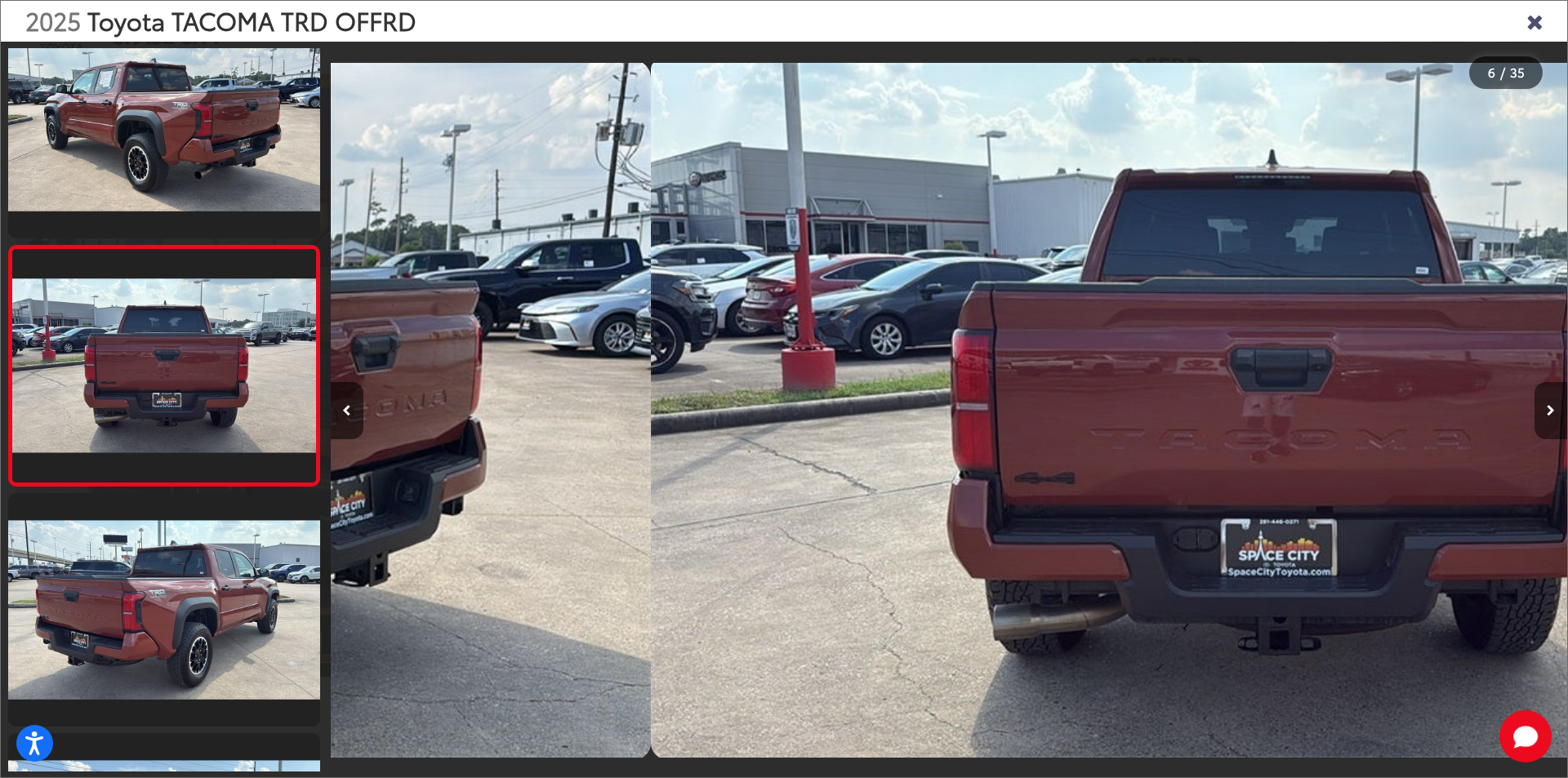
scroll to position [1008, 0]
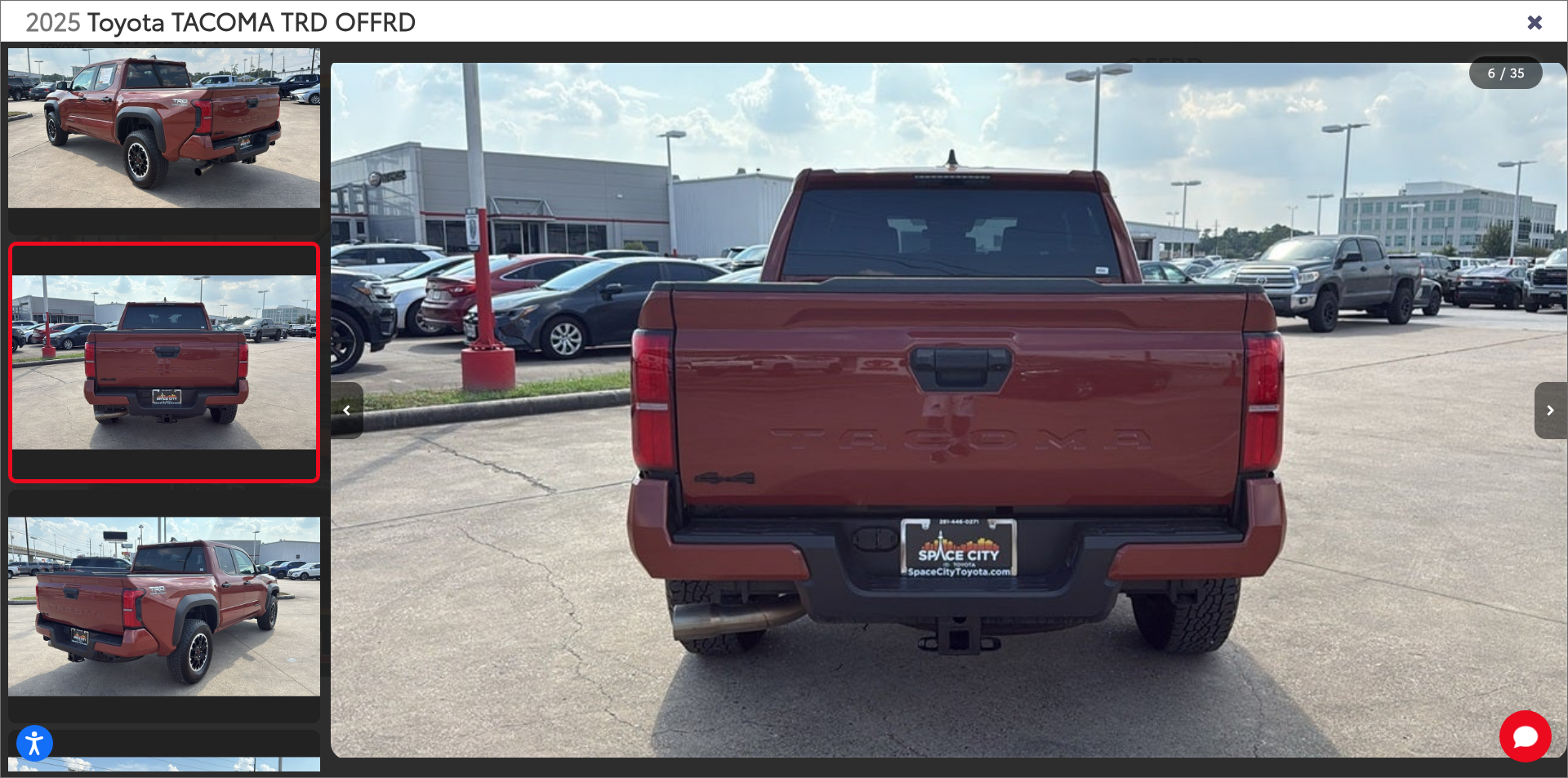
click at [1545, 408] on button "Next image" at bounding box center [1550, 411] width 33 height 57
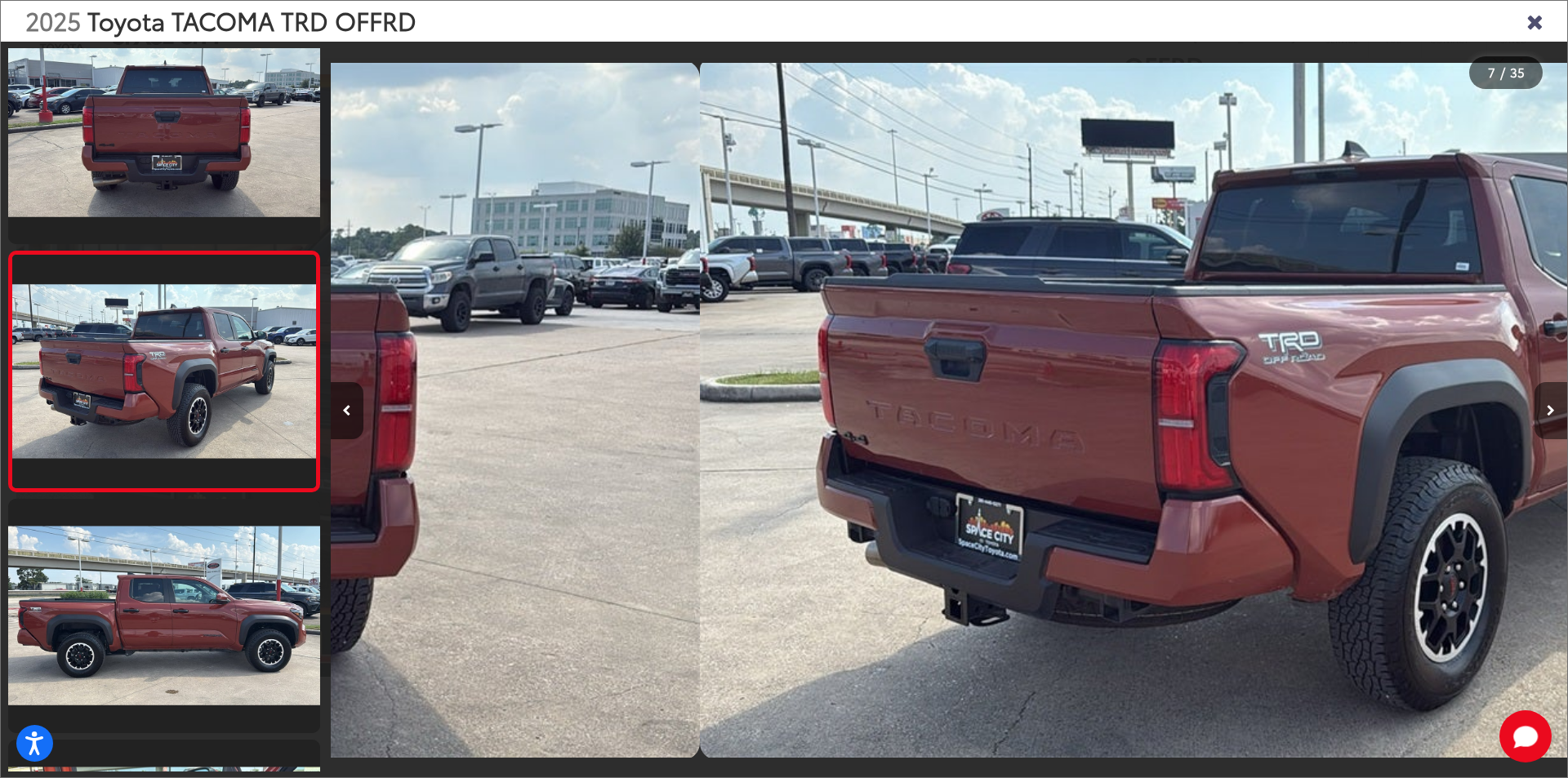
scroll to position [1248, 0]
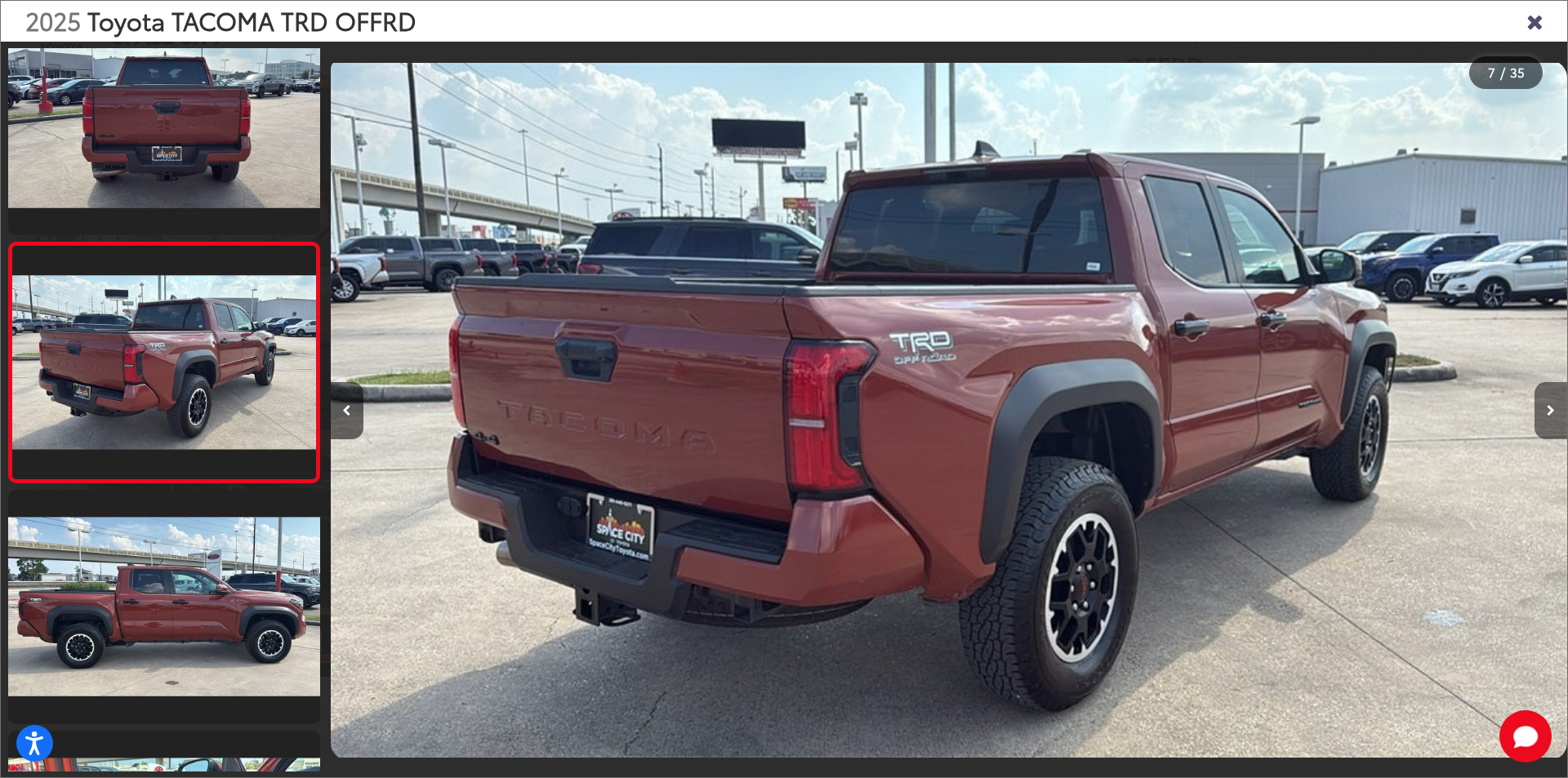
click at [1545, 408] on button "Next image" at bounding box center [1550, 411] width 33 height 57
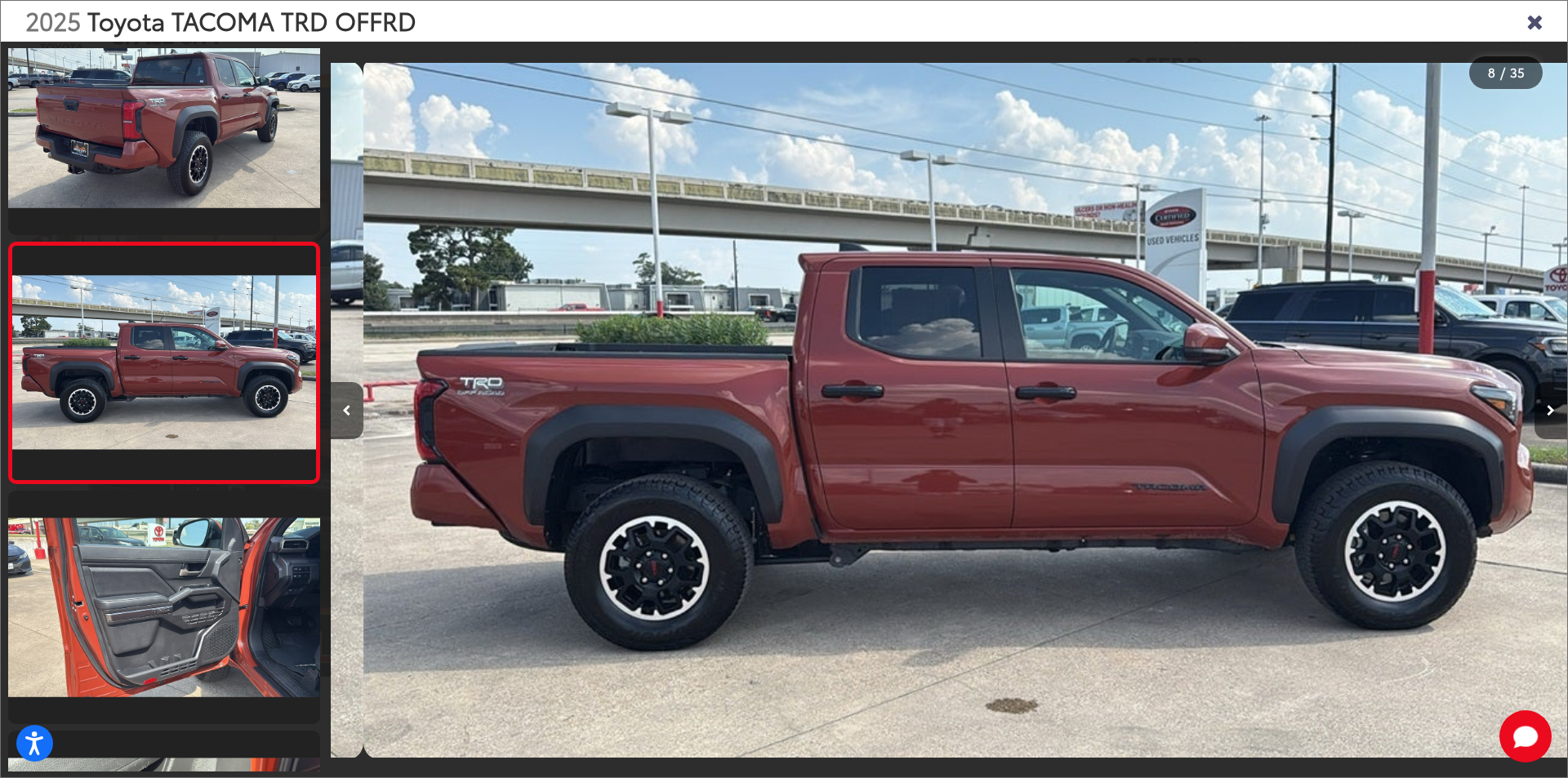
scroll to position [0, 8656]
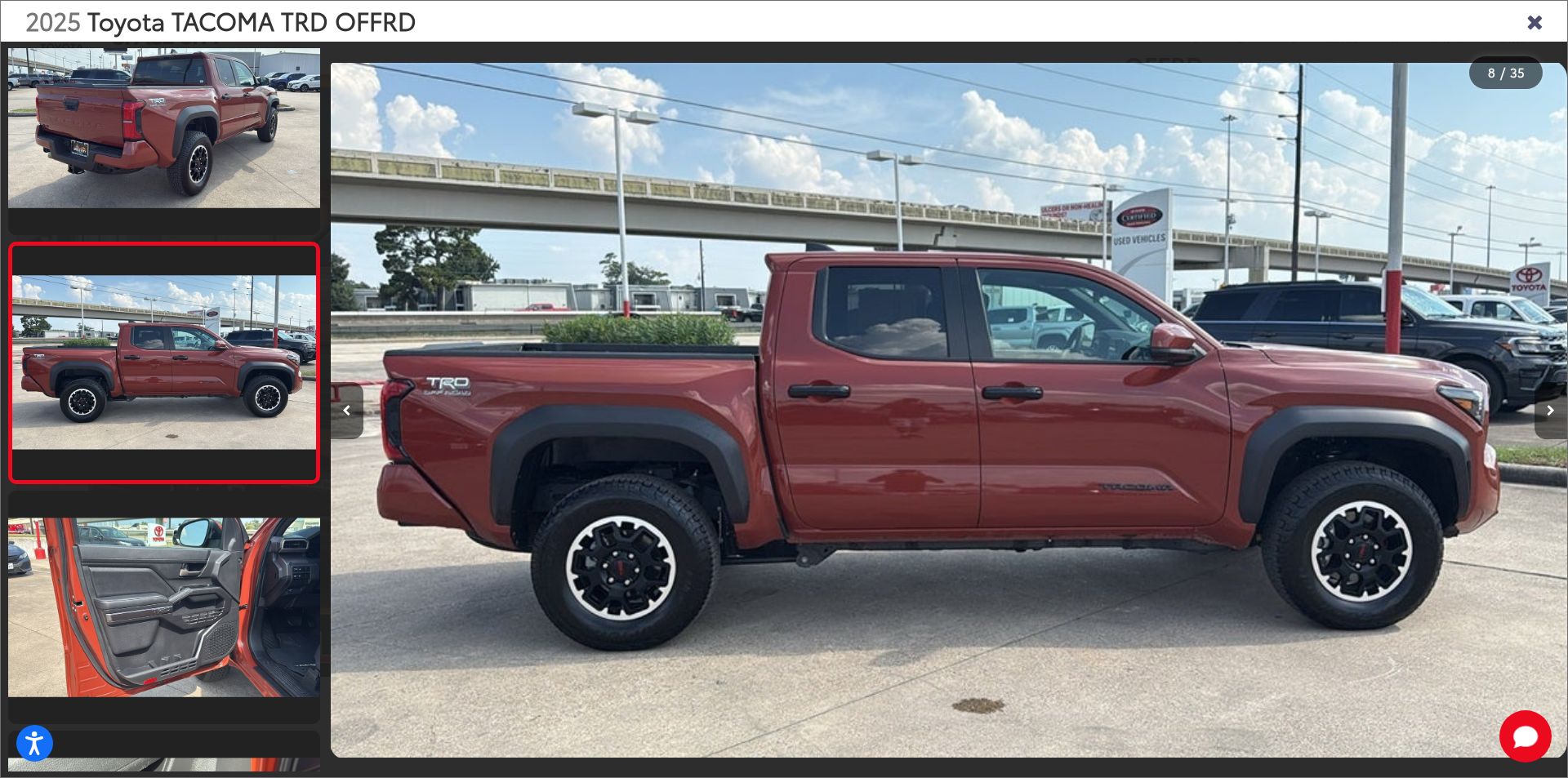
click at [1545, 408] on button "Next image" at bounding box center [1550, 411] width 33 height 57
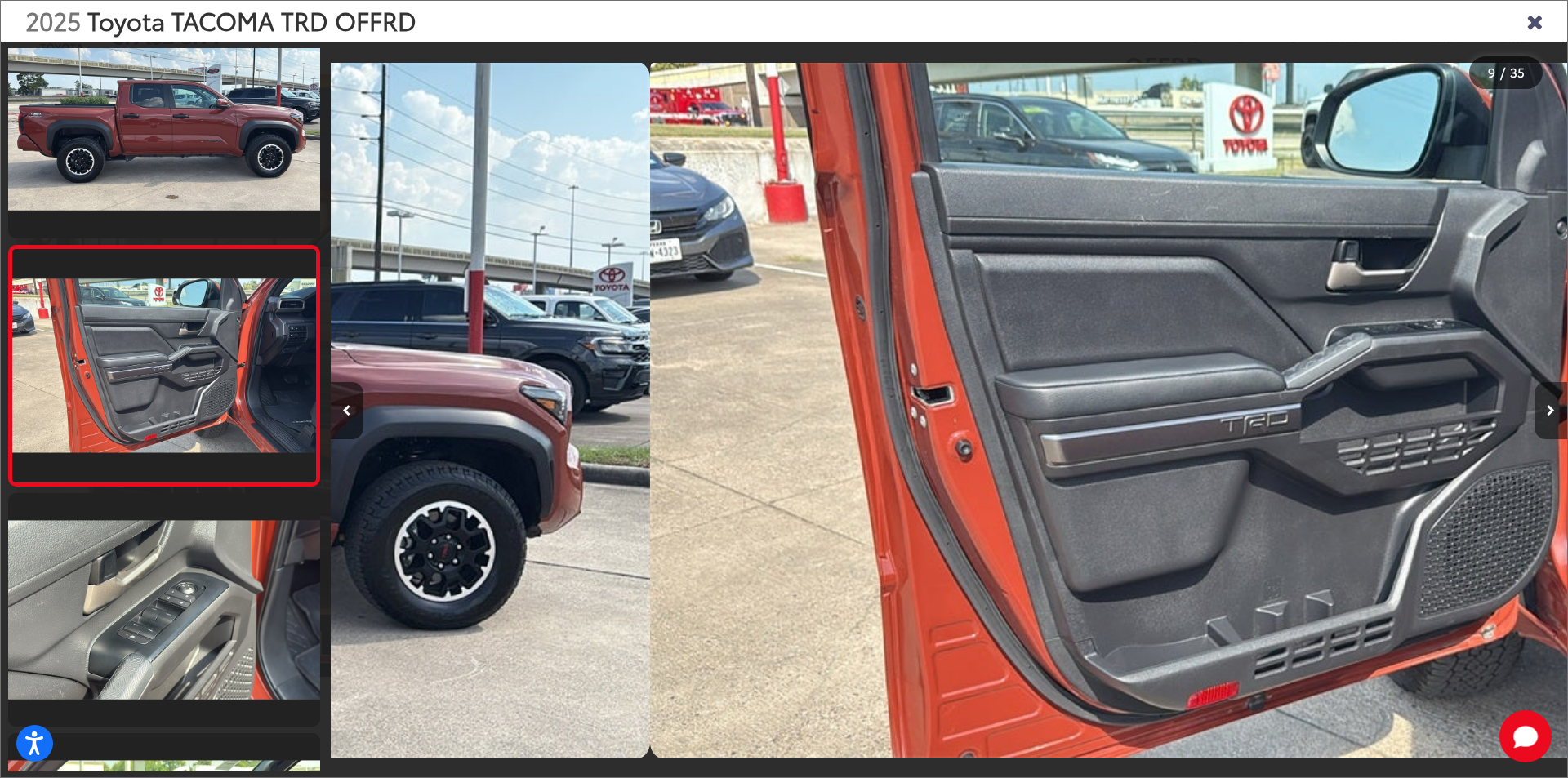
scroll to position [1729, 0]
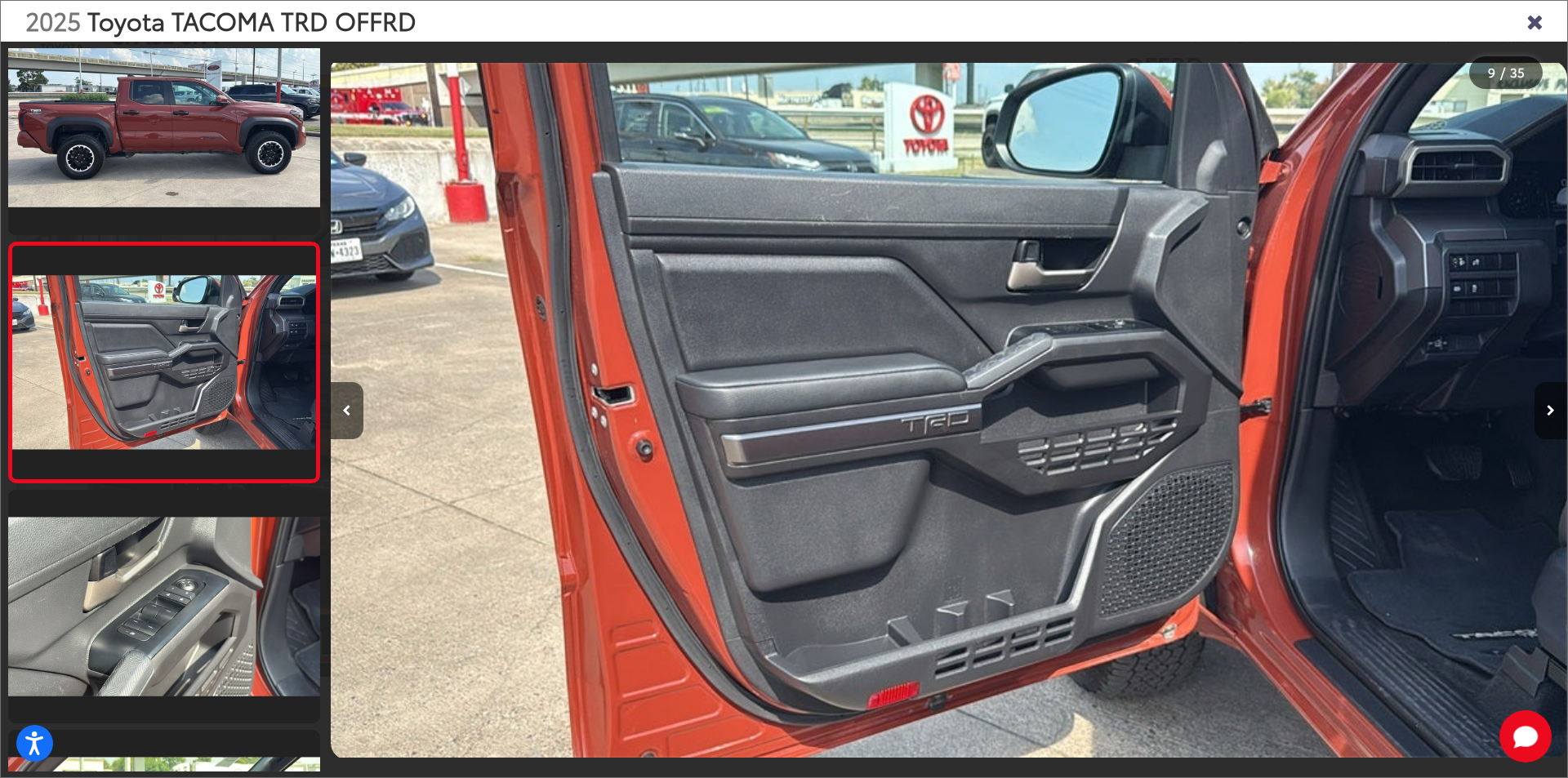
click at [1545, 408] on button "Next image" at bounding box center [1550, 411] width 33 height 57
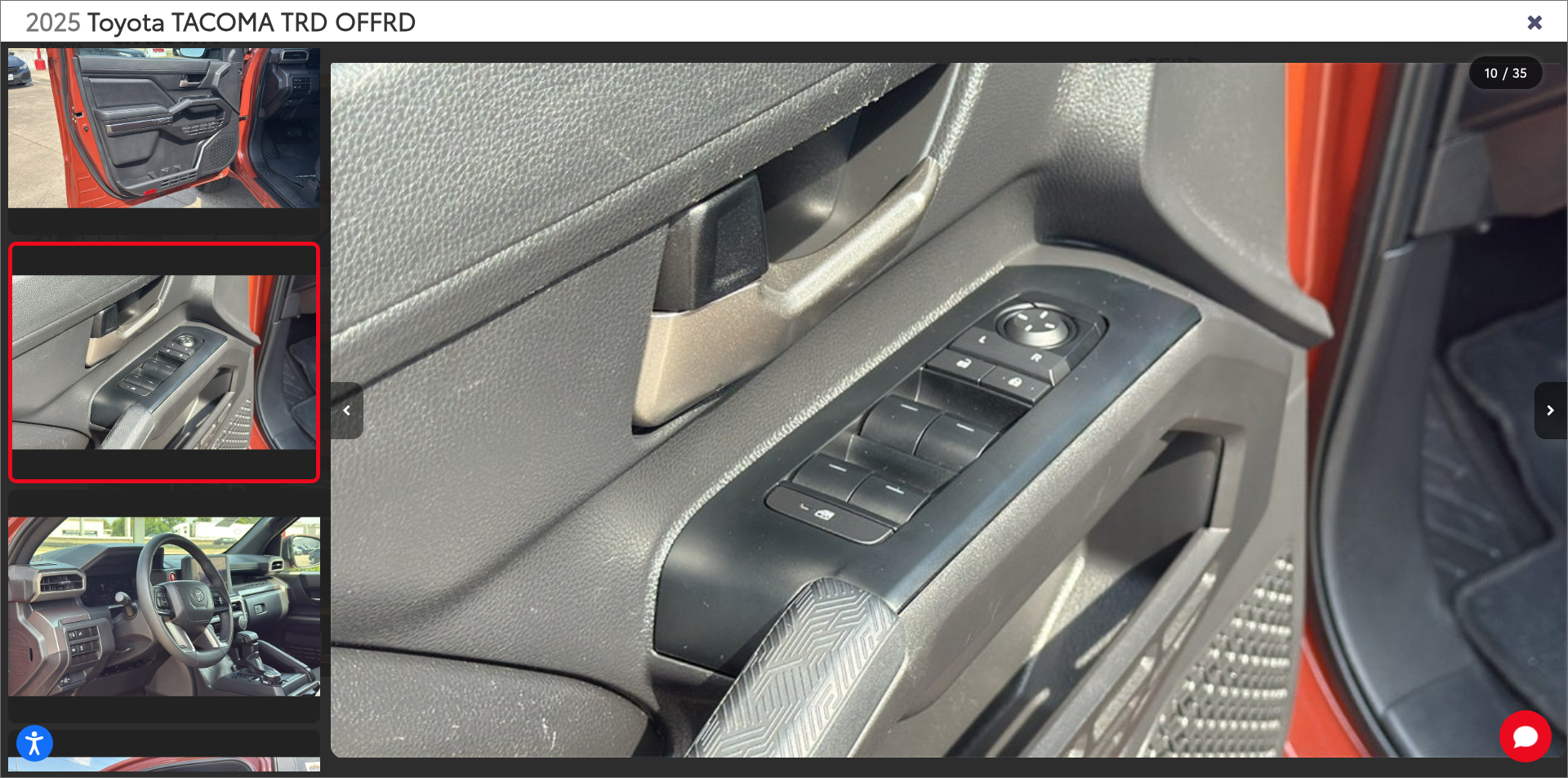
click at [339, 408] on button "Previous image" at bounding box center [347, 411] width 33 height 57
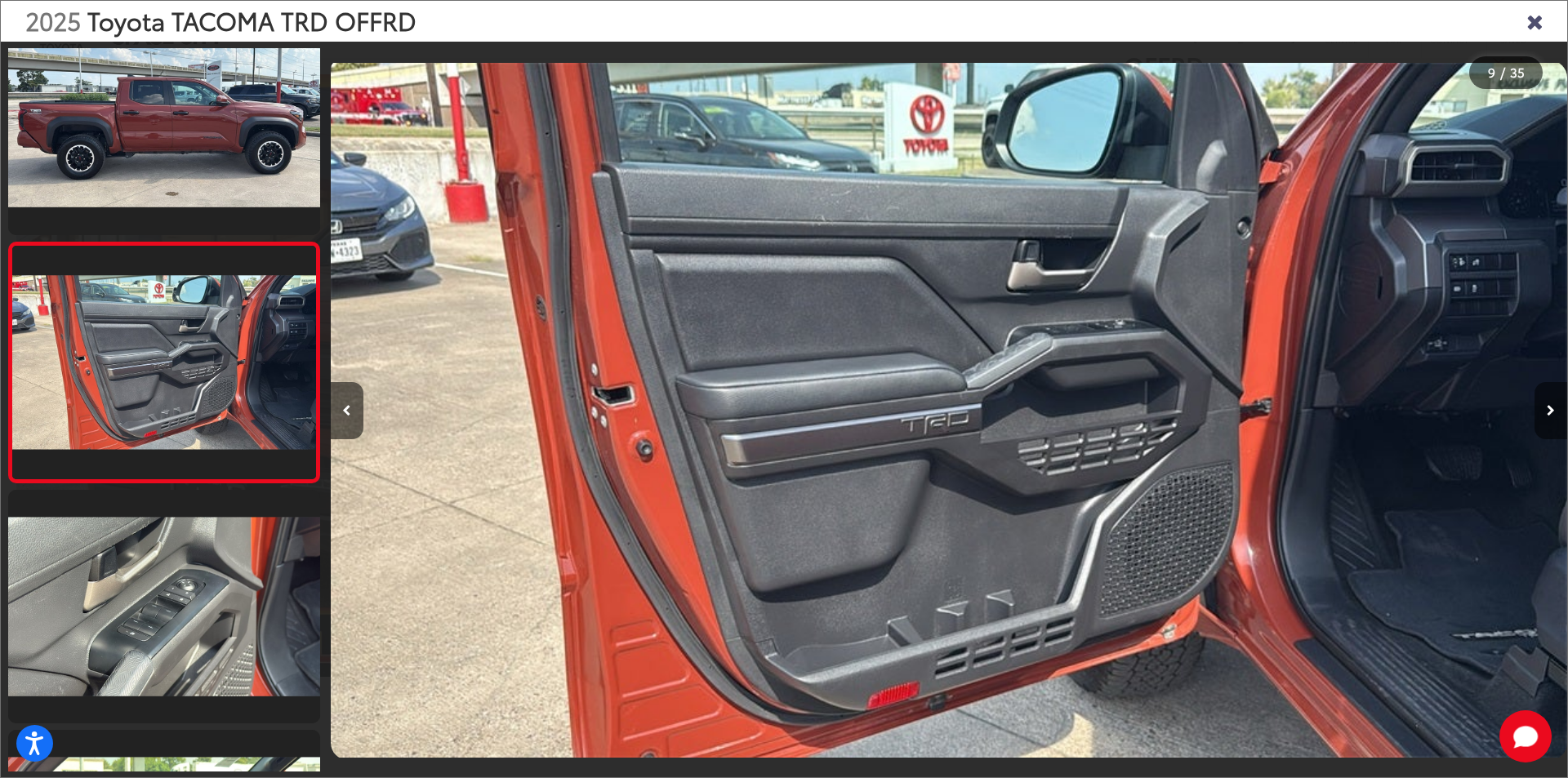
click at [1548, 407] on icon "Next image" at bounding box center [1550, 411] width 8 height 12
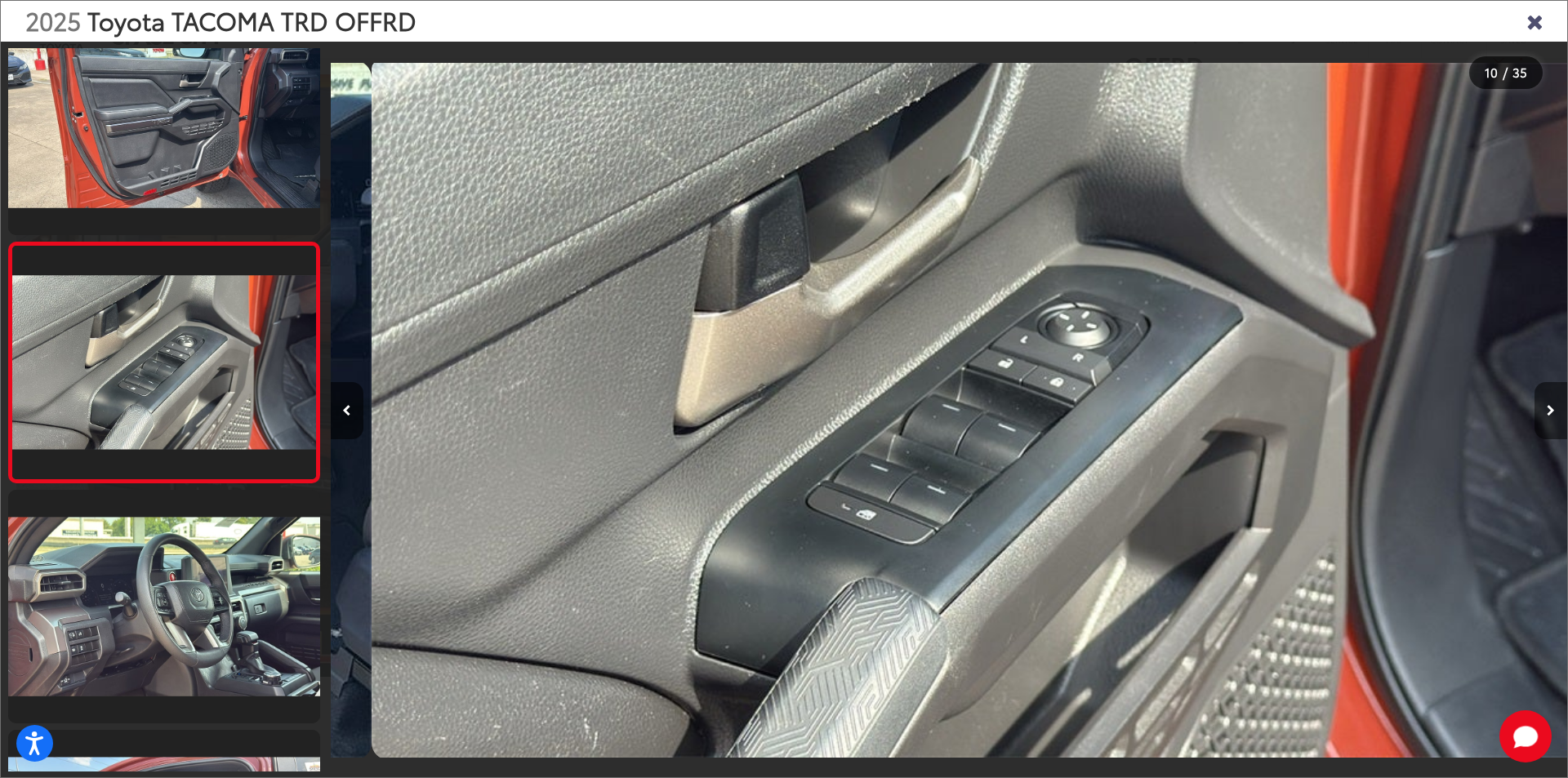
click at [1548, 407] on icon "Next image" at bounding box center [1550, 411] width 8 height 12
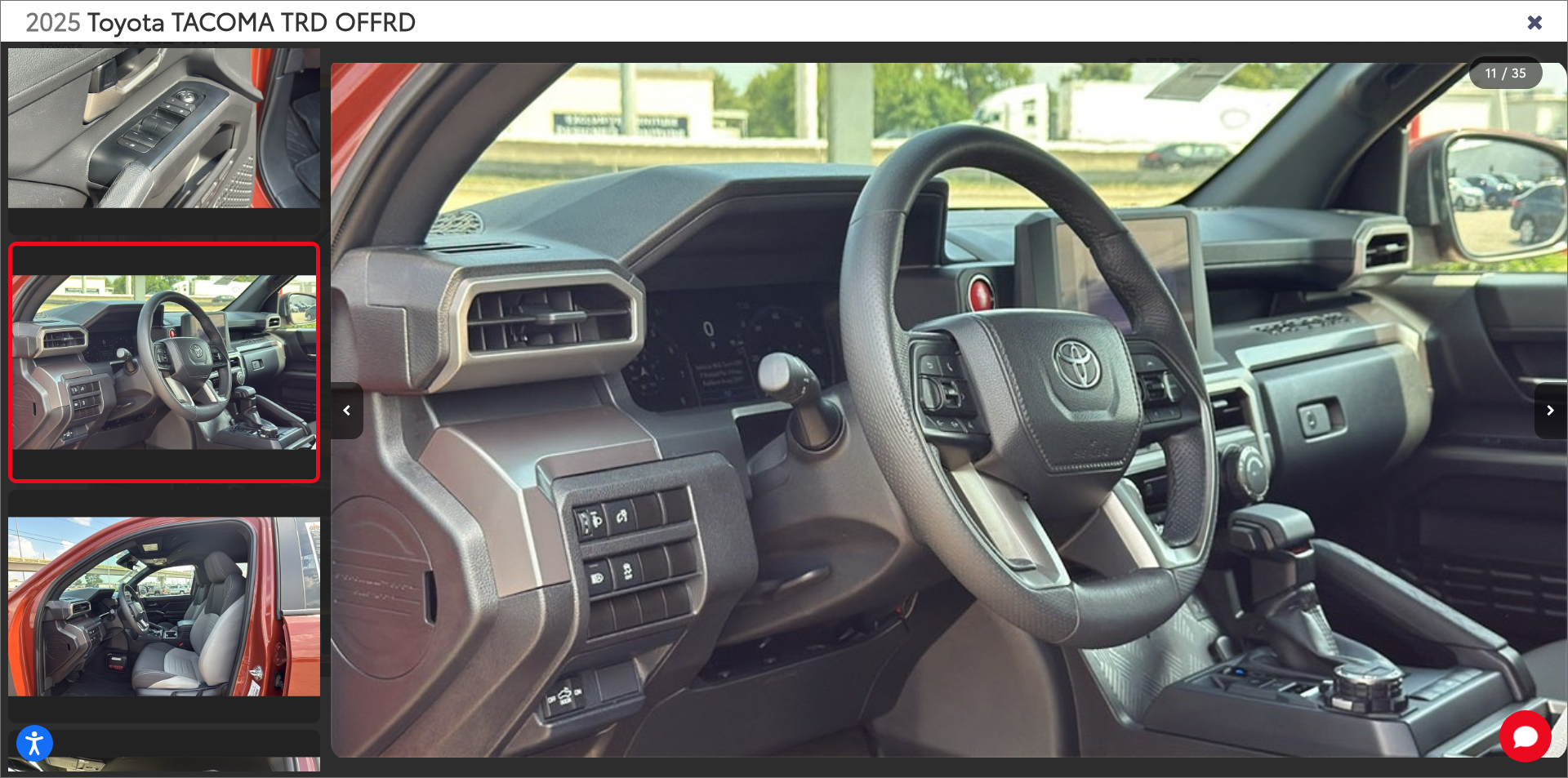
click at [1548, 407] on icon "Next image" at bounding box center [1550, 411] width 8 height 12
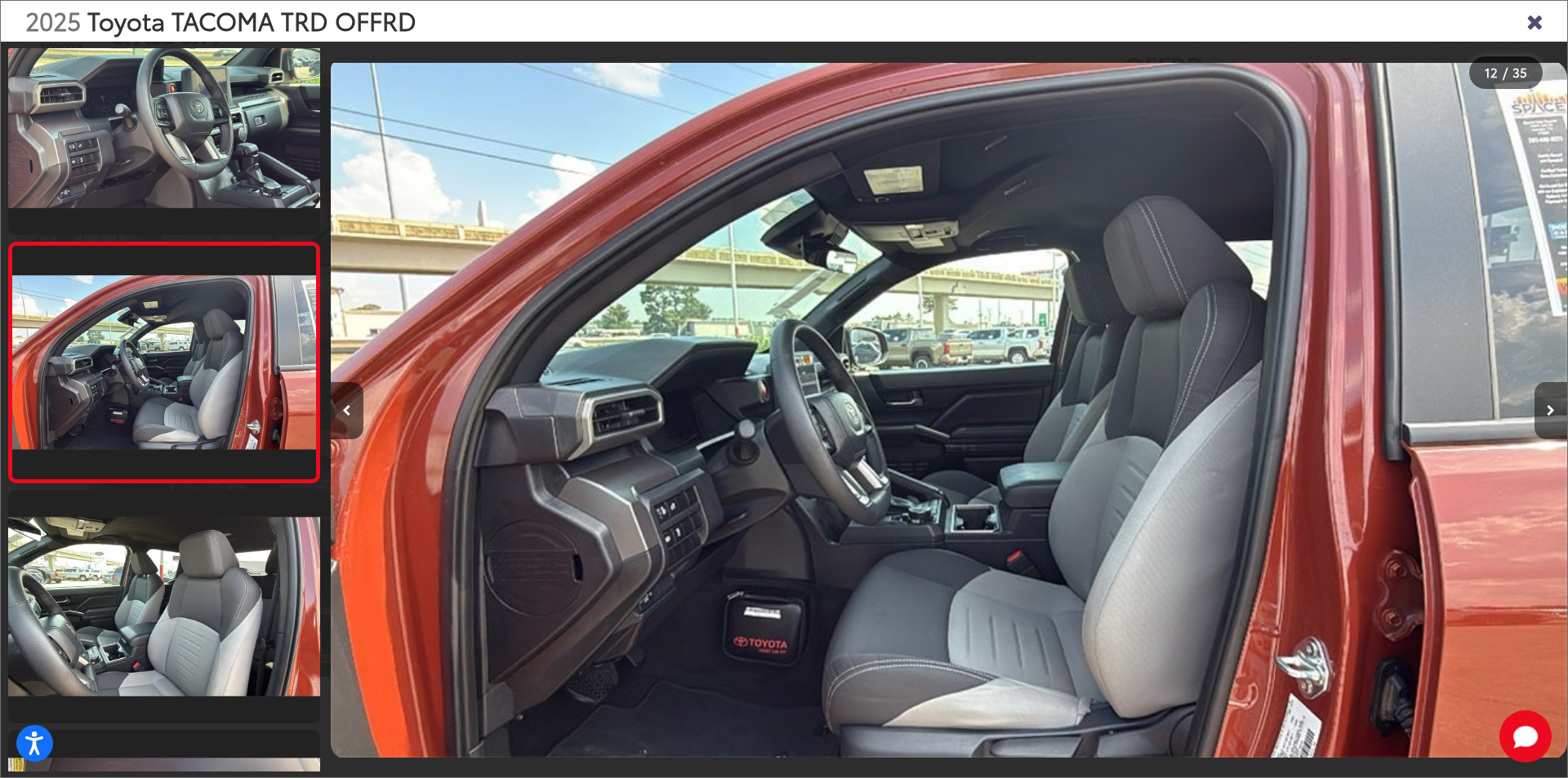
click at [1548, 407] on icon "Next image" at bounding box center [1550, 411] width 8 height 12
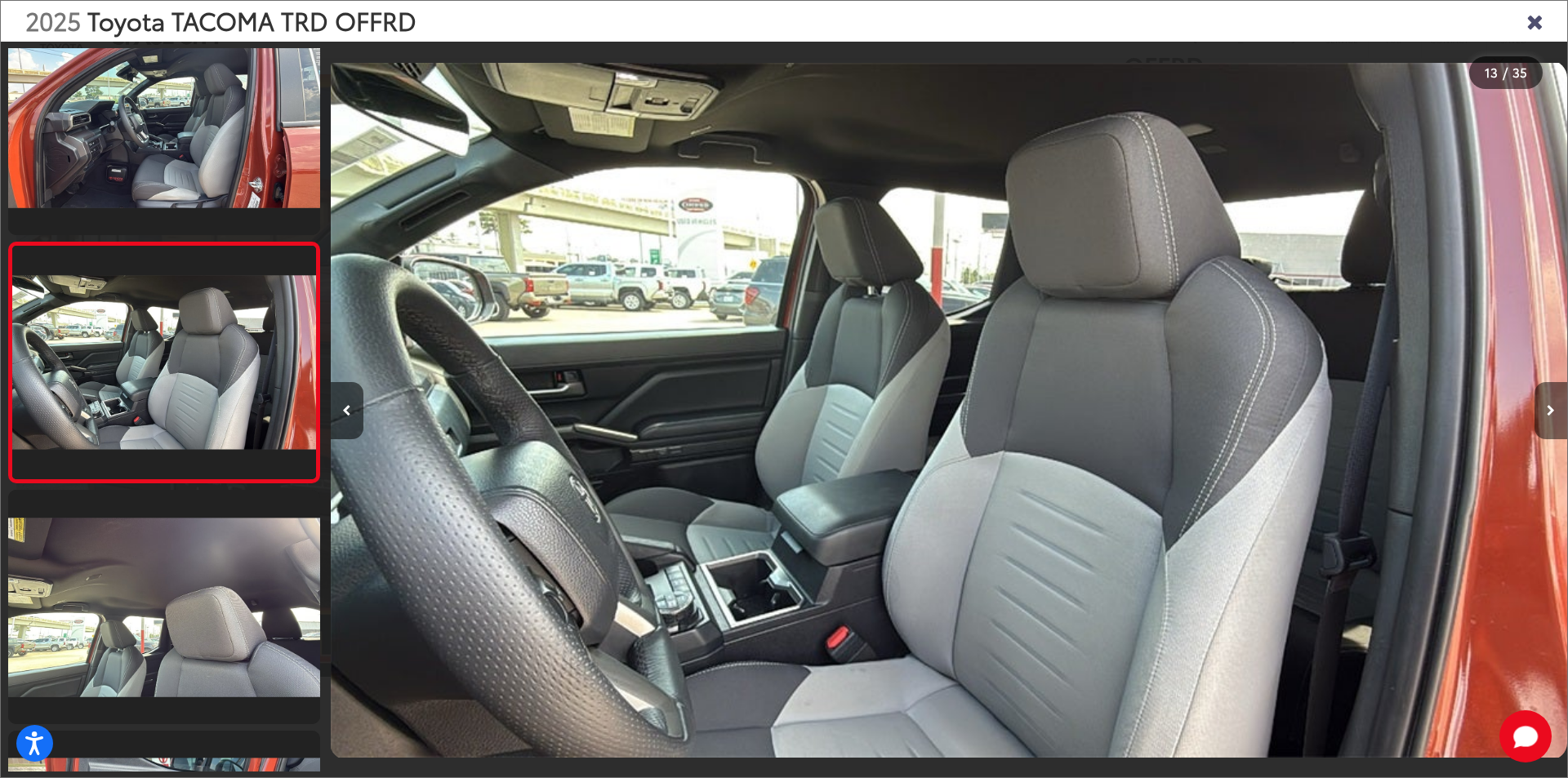
click at [1548, 407] on icon "Next image" at bounding box center [1550, 411] width 8 height 12
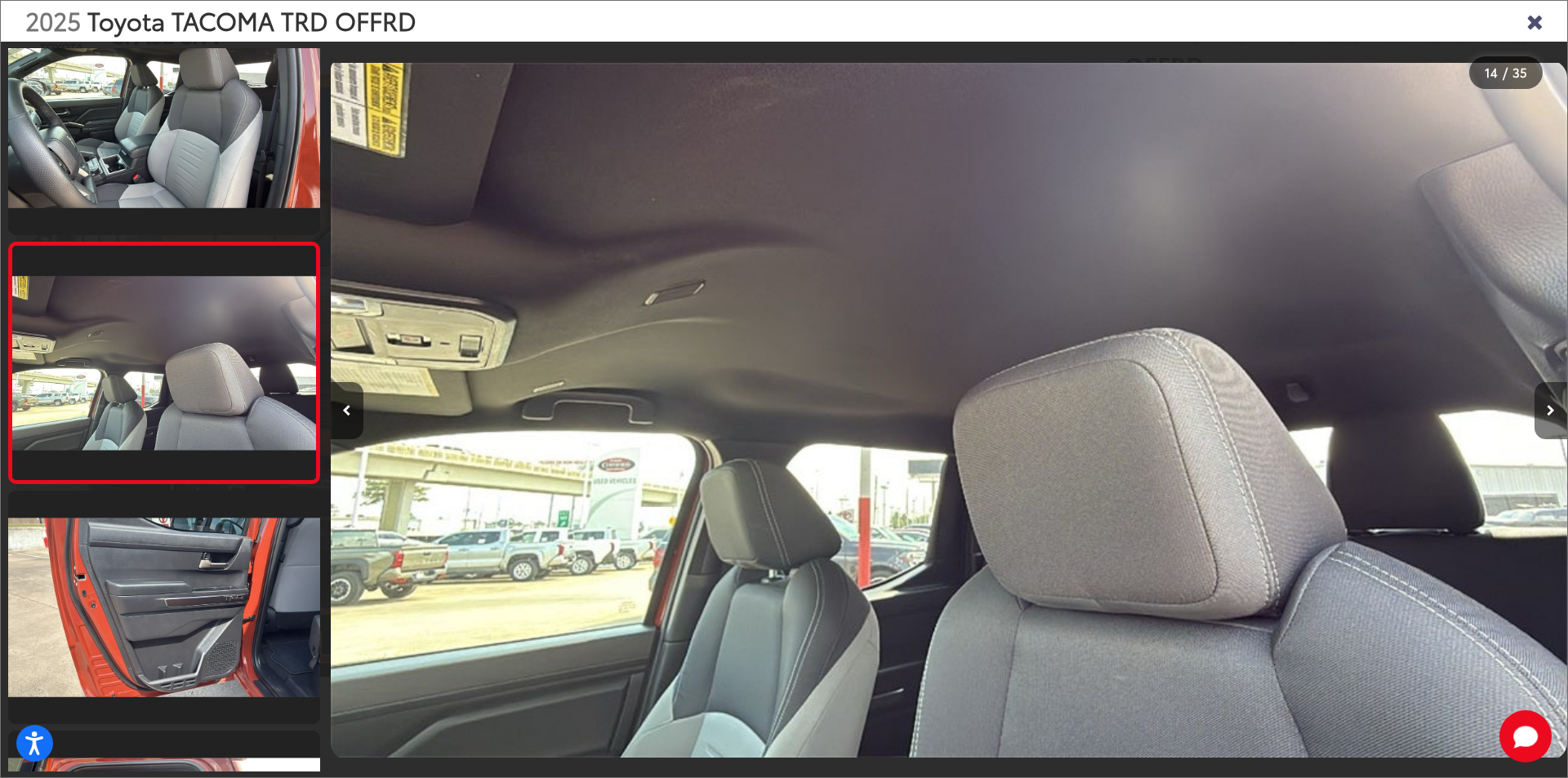
click at [1548, 407] on icon "Next image" at bounding box center [1550, 411] width 8 height 12
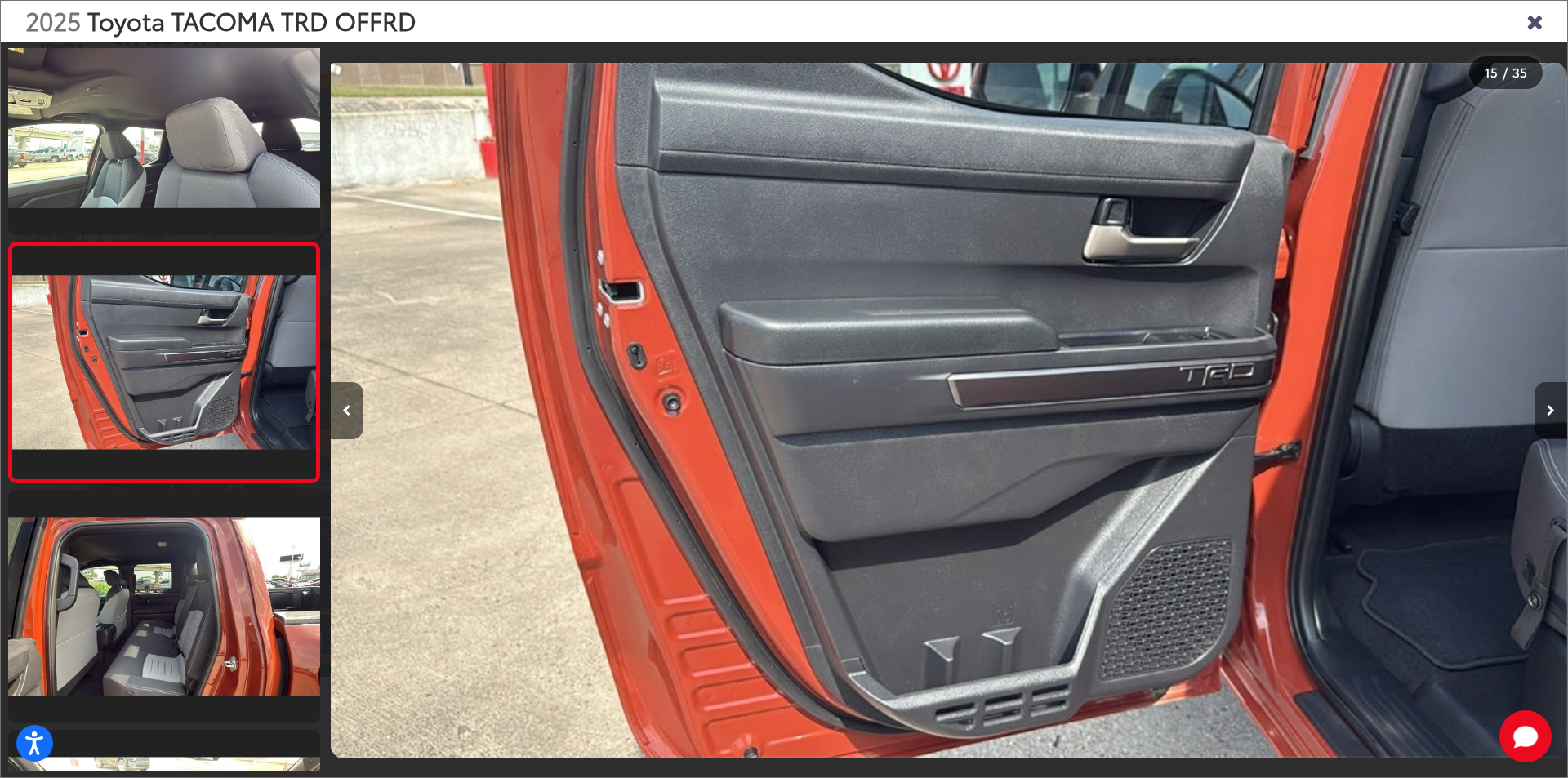
click at [1548, 407] on icon "Next image" at bounding box center [1550, 411] width 8 height 12
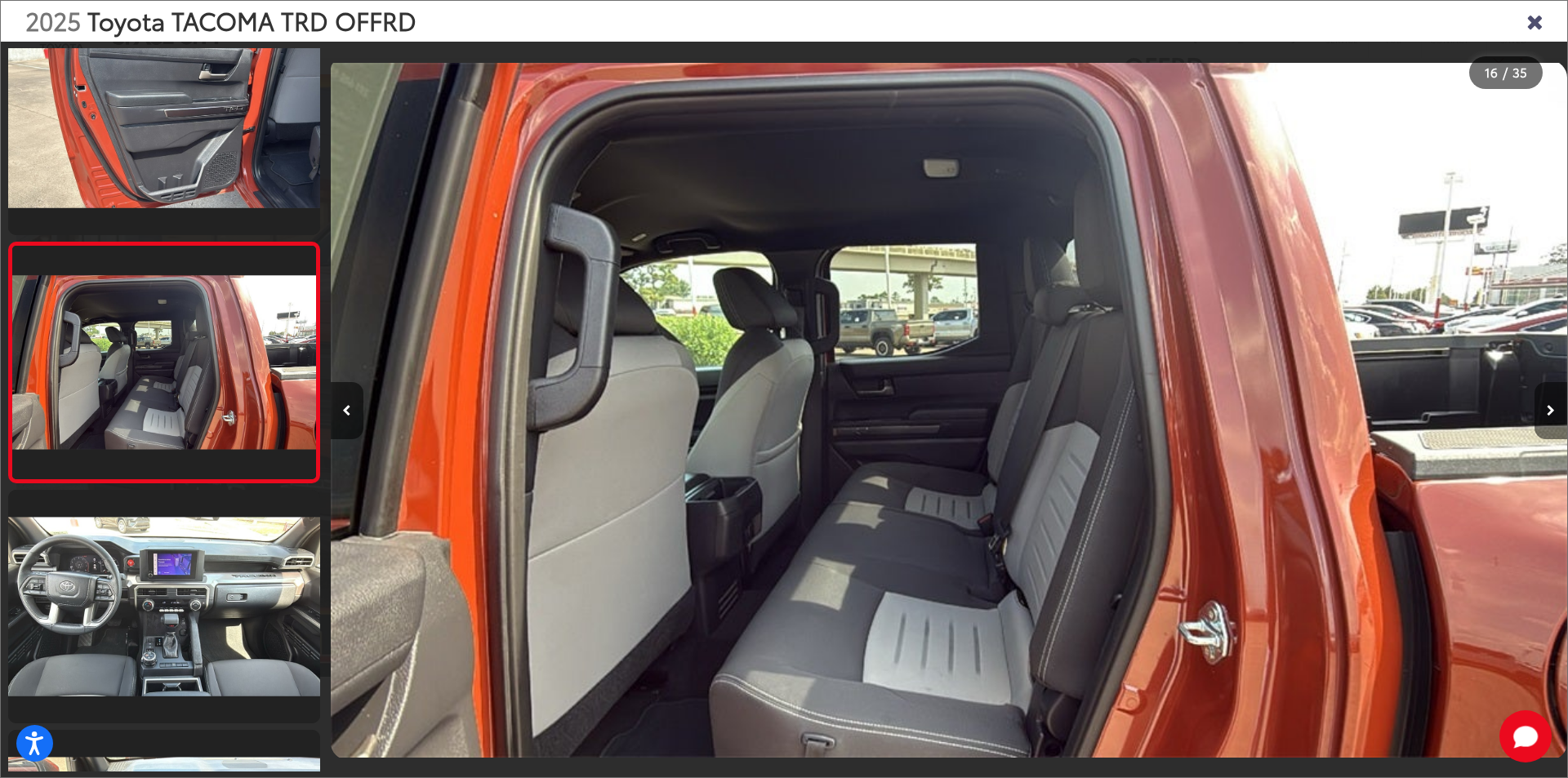
click at [1548, 407] on icon "Next image" at bounding box center [1550, 411] width 8 height 12
